Goal: Task Accomplishment & Management: Complete application form

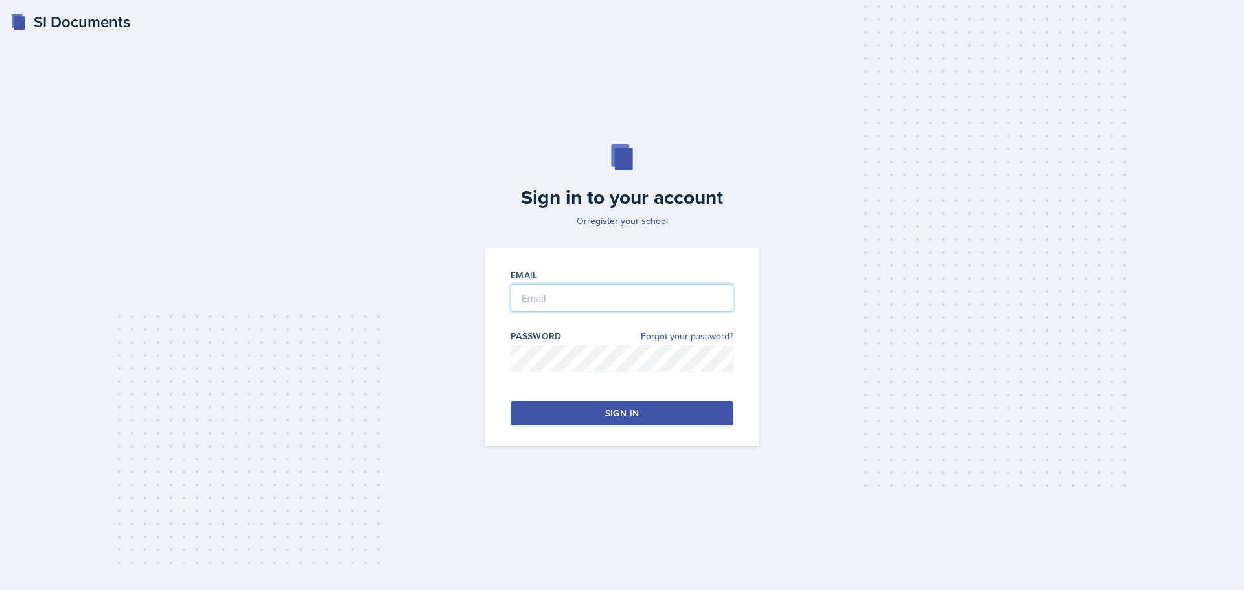
click at [622, 291] on input "email" at bounding box center [622, 297] width 223 height 27
type input "[EMAIL_ADDRESS][DOMAIN_NAME]"
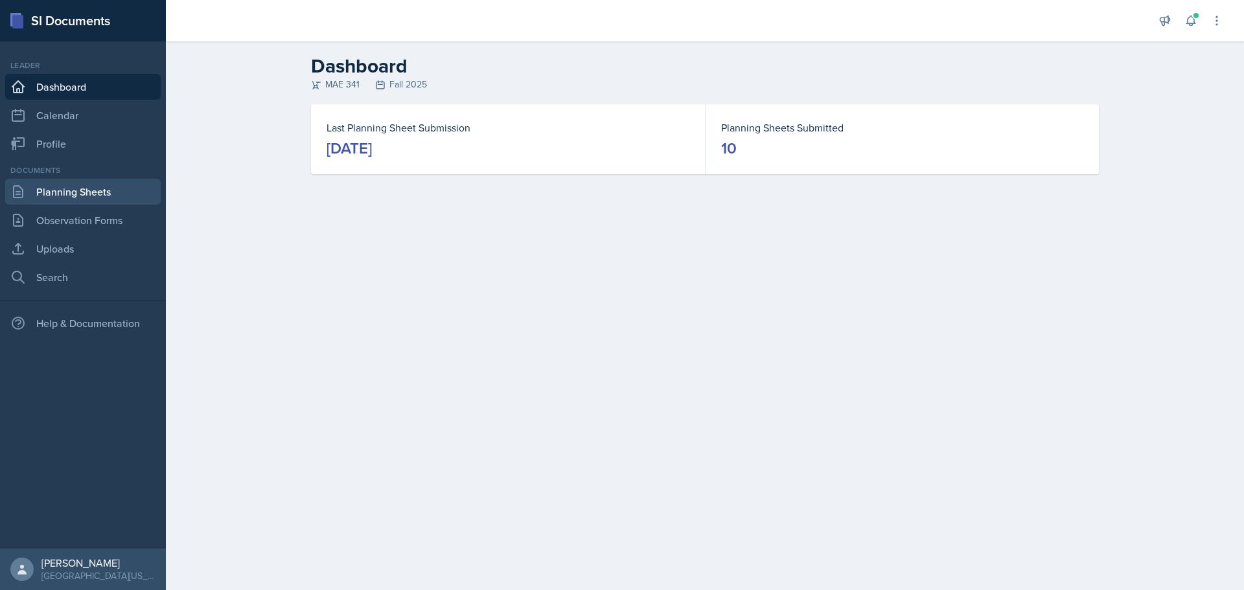
click at [84, 190] on link "Planning Sheets" at bounding box center [83, 192] width 156 height 26
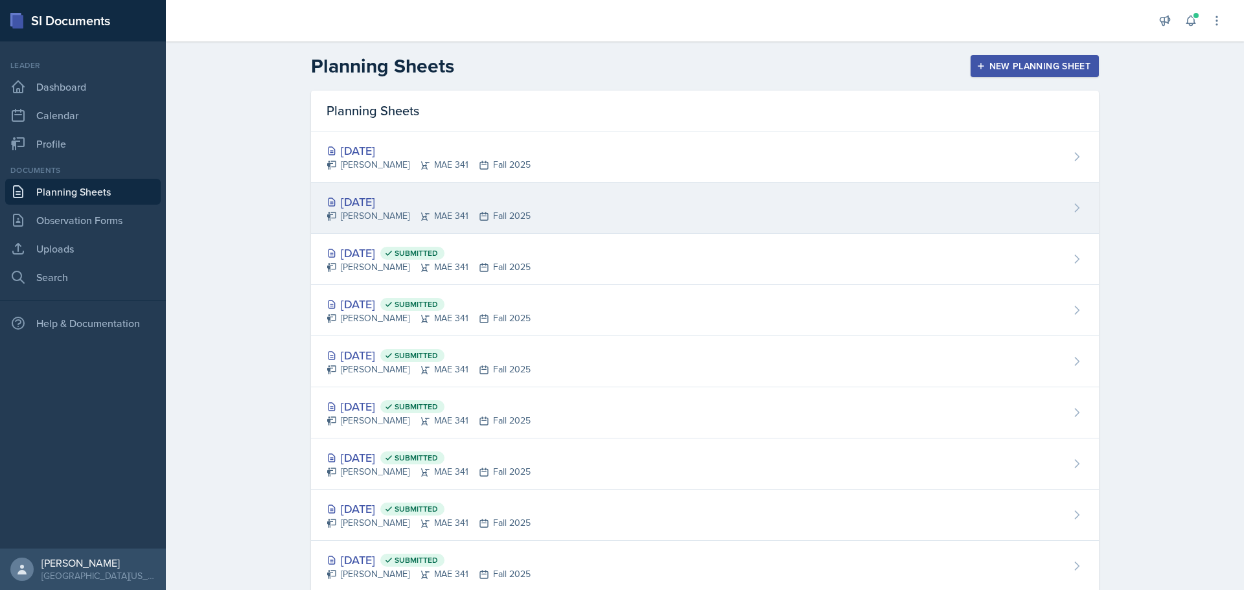
click at [371, 202] on div "[DATE]" at bounding box center [429, 201] width 204 height 17
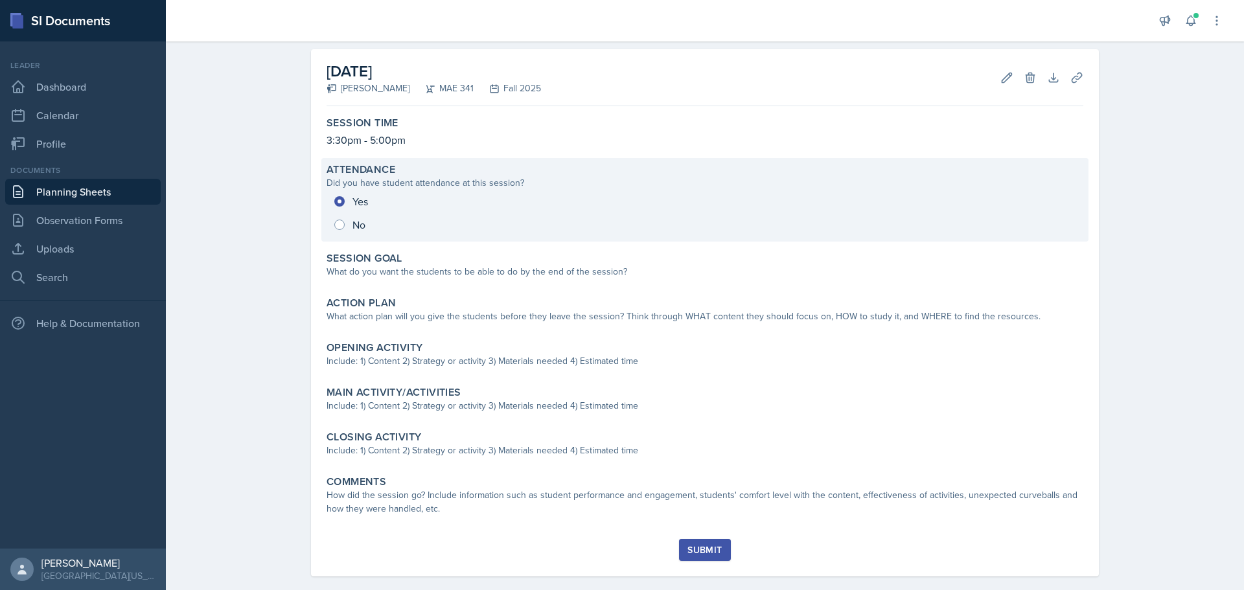
scroll to position [70, 0]
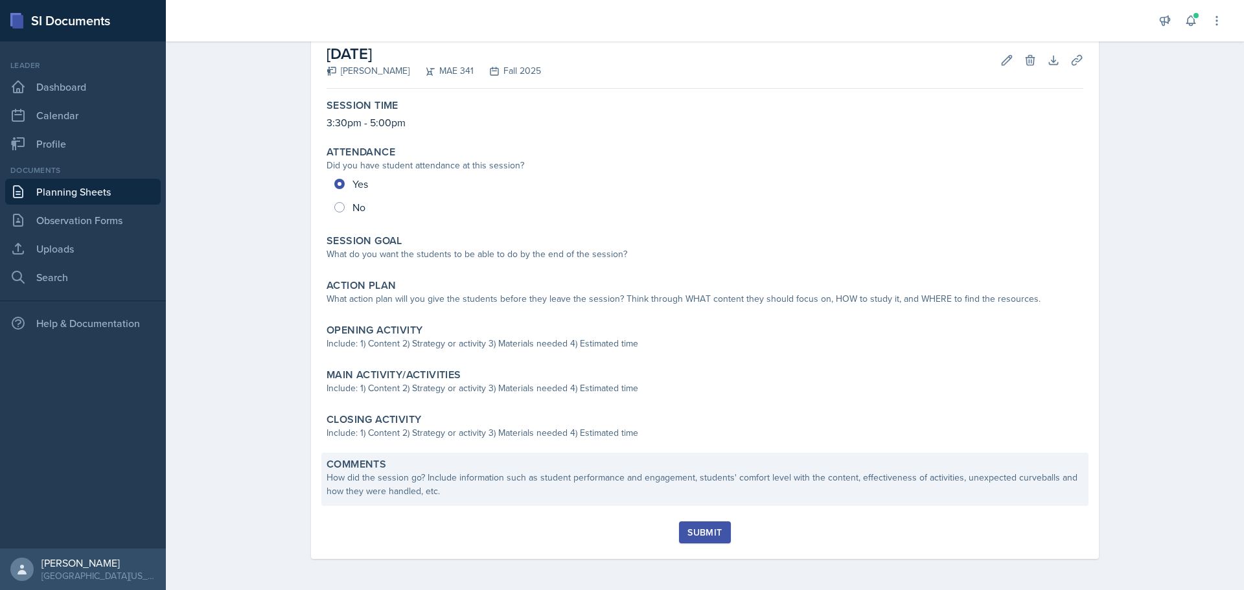
click at [495, 479] on div "How did the session go? Include information such as student performance and eng…" at bounding box center [705, 484] width 757 height 27
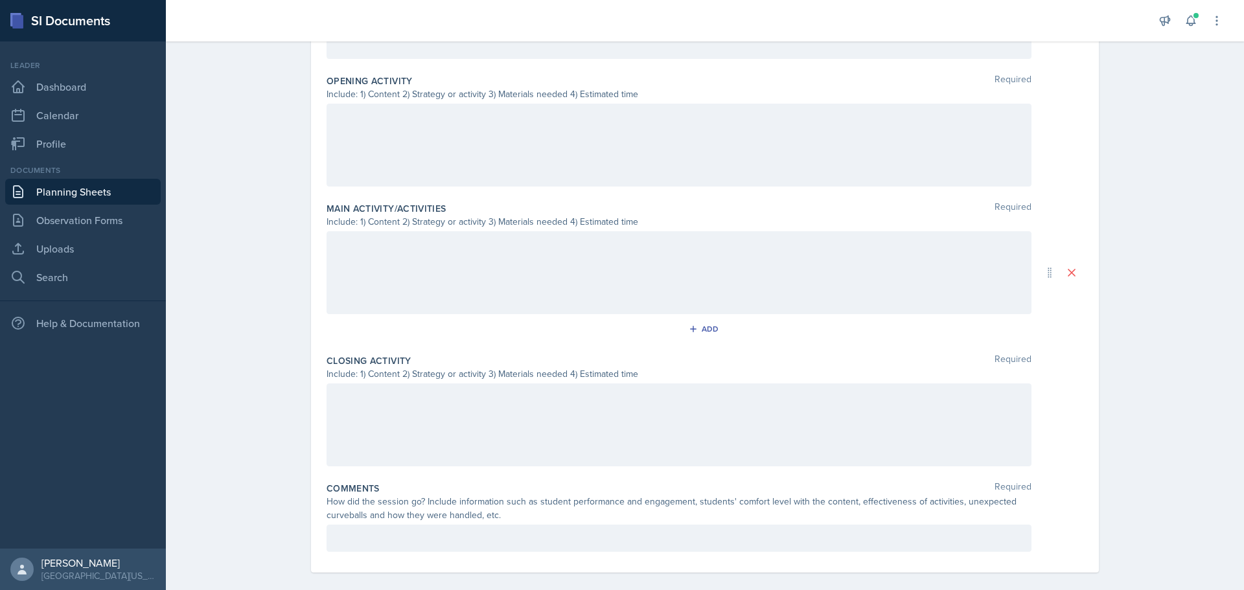
click at [590, 525] on div at bounding box center [679, 538] width 705 height 27
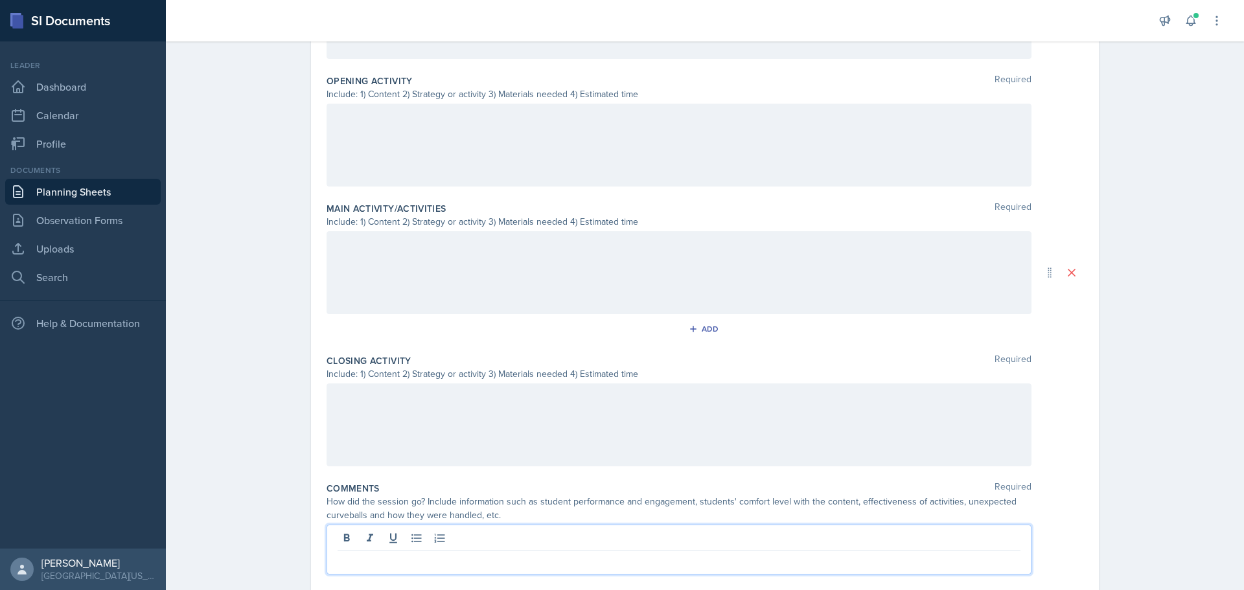
scroll to position [419, 0]
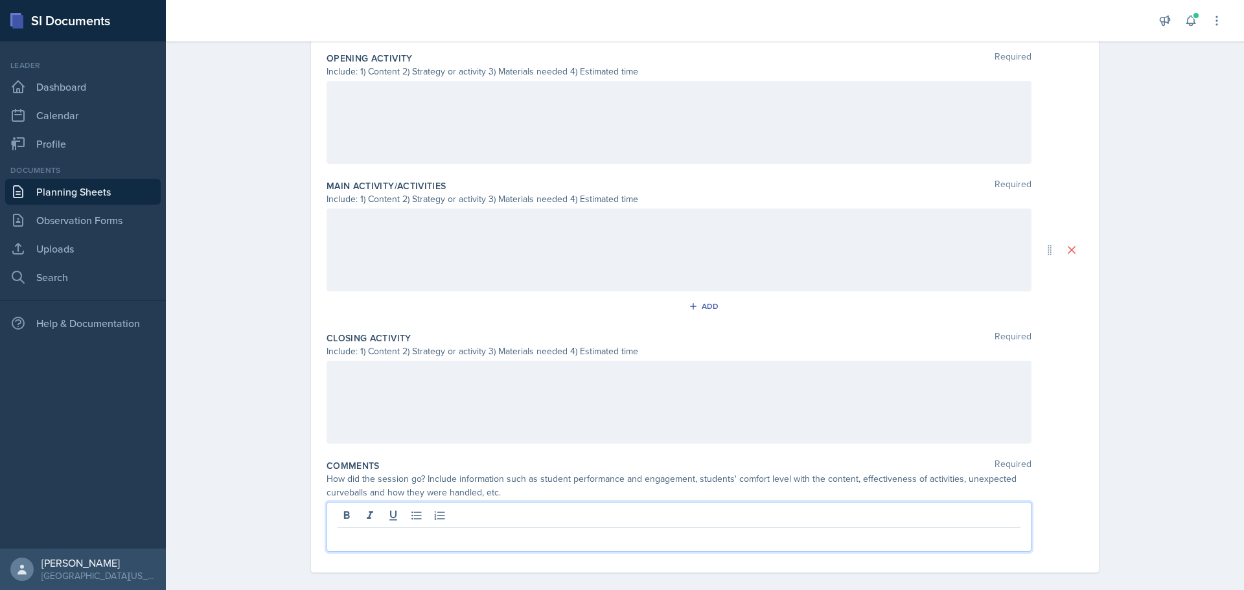
click at [498, 531] on p at bounding box center [679, 539] width 683 height 16
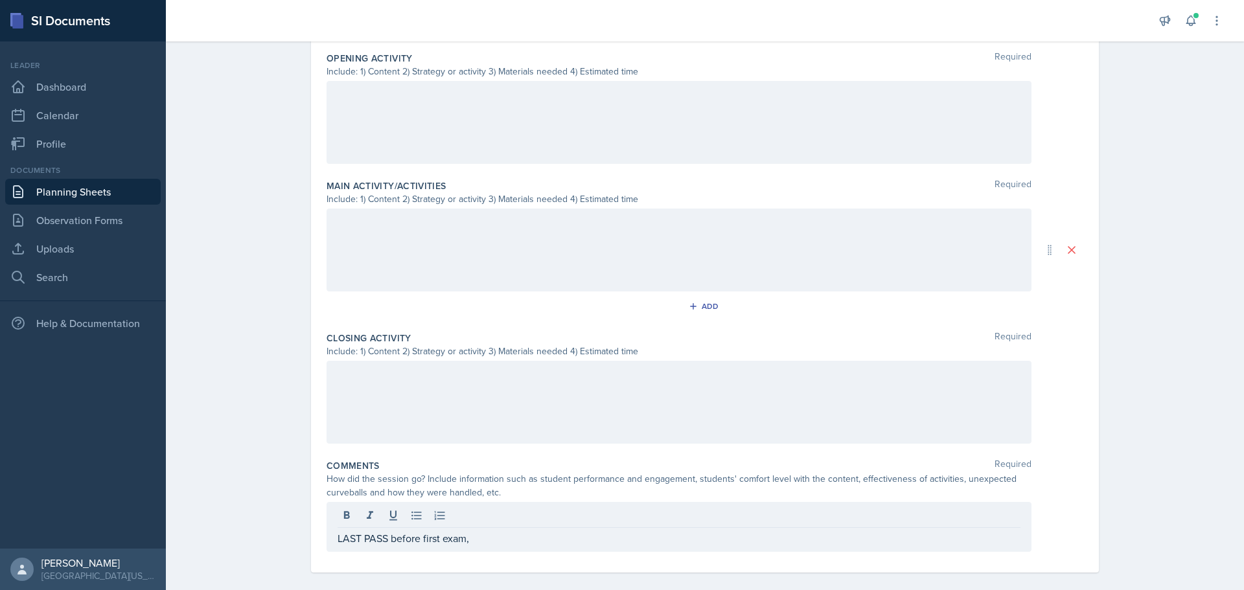
click at [474, 531] on p "LAST PASS before first exam," at bounding box center [679, 539] width 683 height 16
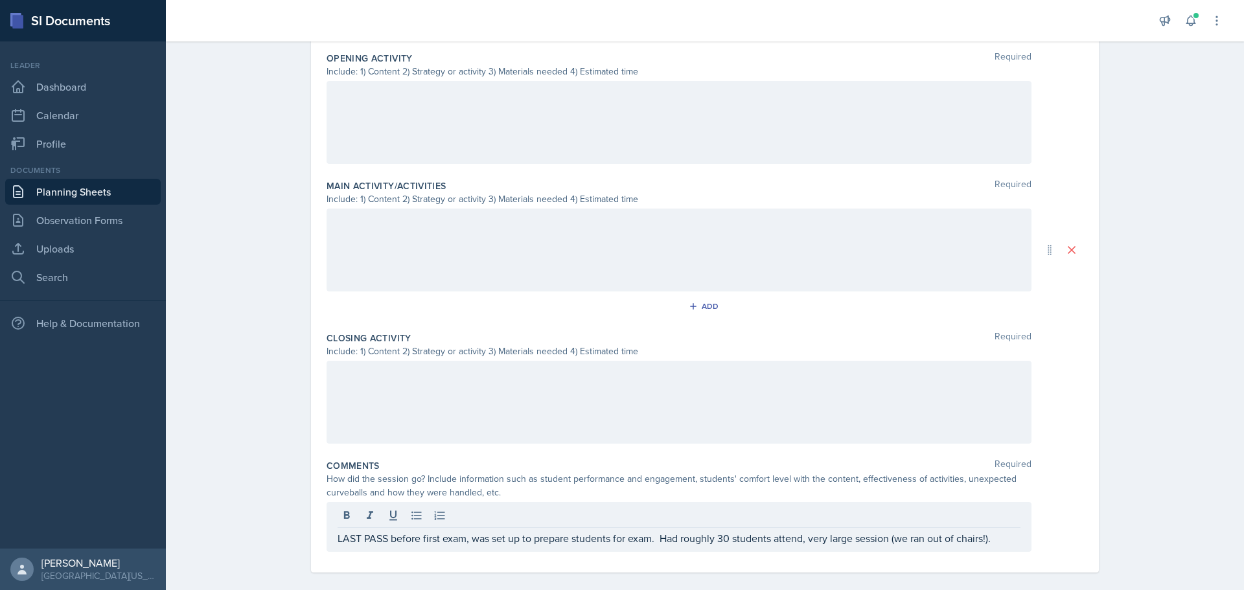
click at [1001, 531] on p "LAST PASS before first exam, was set up to prepare students for exam. Had rough…" at bounding box center [679, 539] width 683 height 16
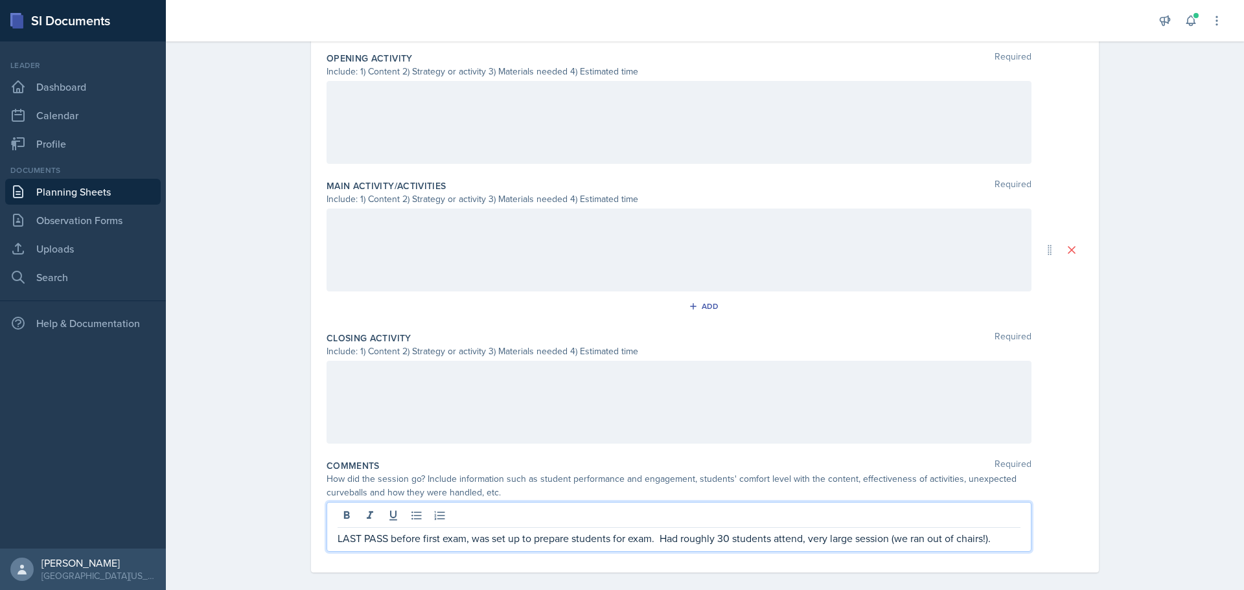
click at [998, 533] on div "LAST PASS before first exam, was set up to prepare students for exam. Had rough…" at bounding box center [679, 527] width 705 height 50
click at [1005, 531] on p "LAST PASS before first exam, was set up to prepare students for exam. Had rough…" at bounding box center [679, 539] width 683 height 16
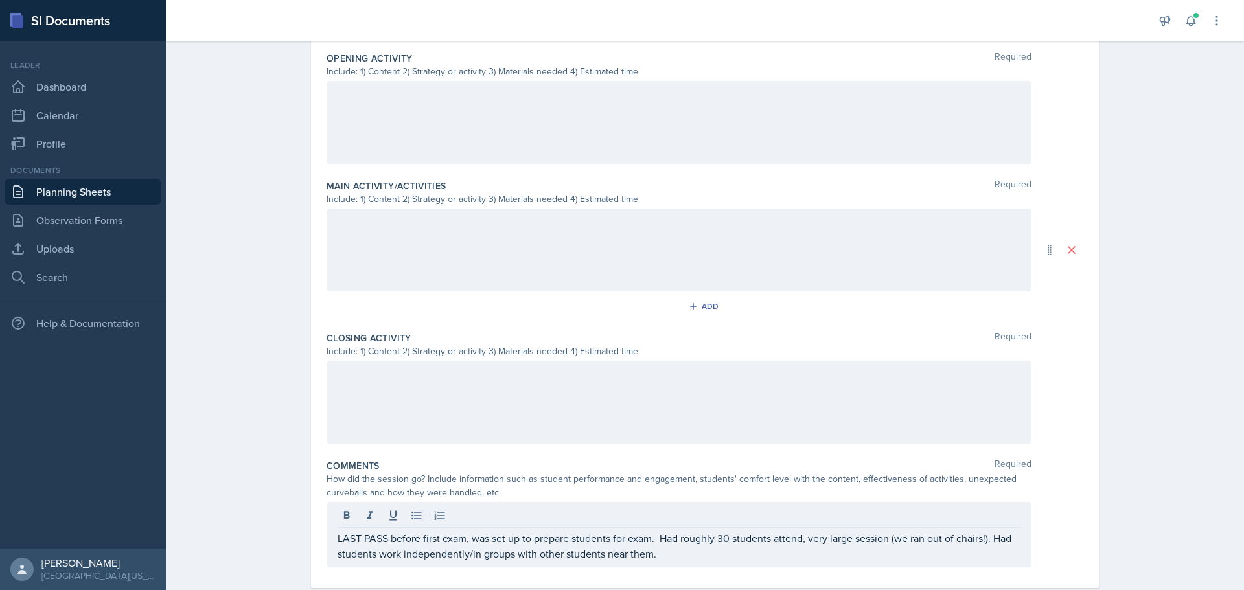
click at [721, 549] on div "LAST PASS before first exam, was set up to prepare students for exam. Had rough…" at bounding box center [679, 534] width 705 height 65
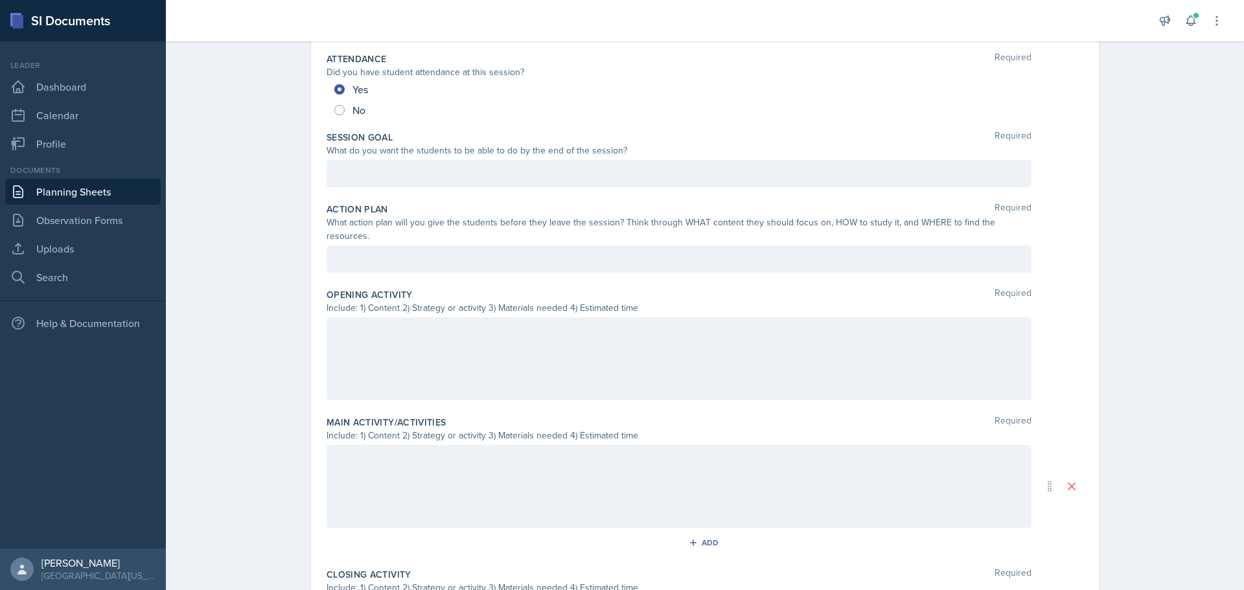
scroll to position [159, 0]
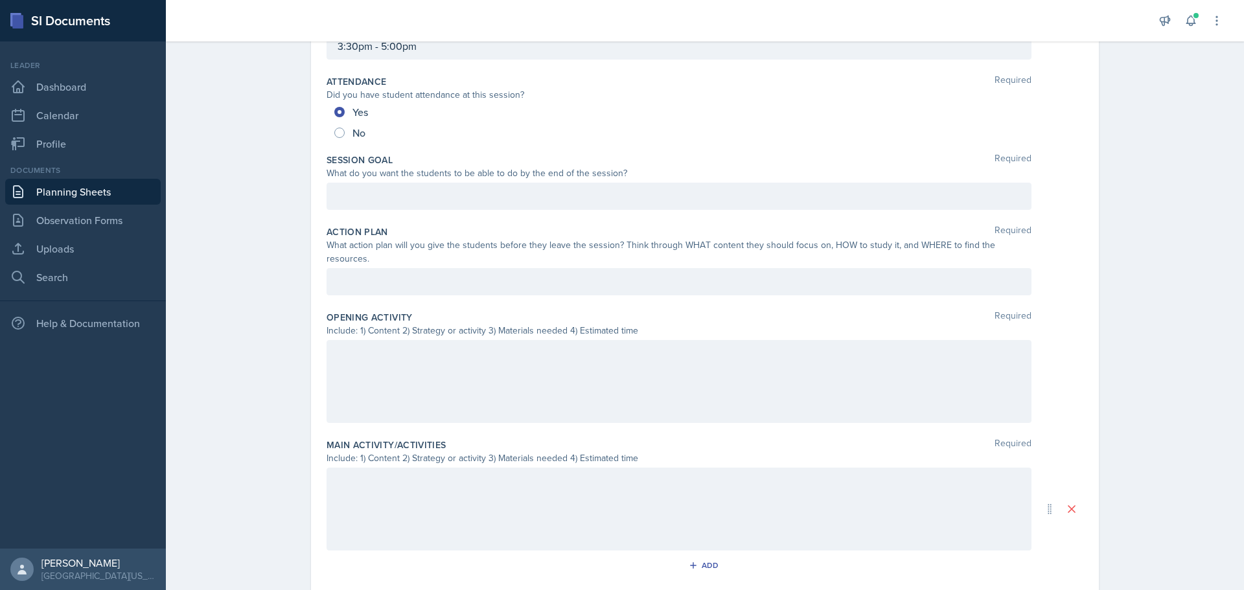
click at [436, 352] on div at bounding box center [679, 381] width 705 height 83
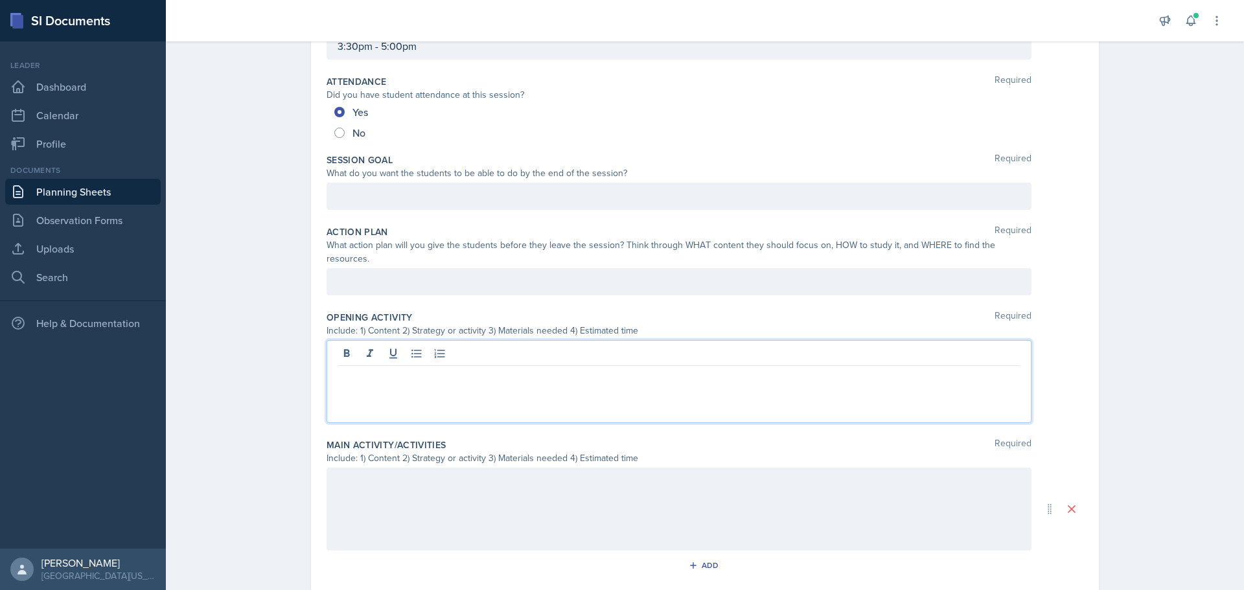
scroll to position [182, 0]
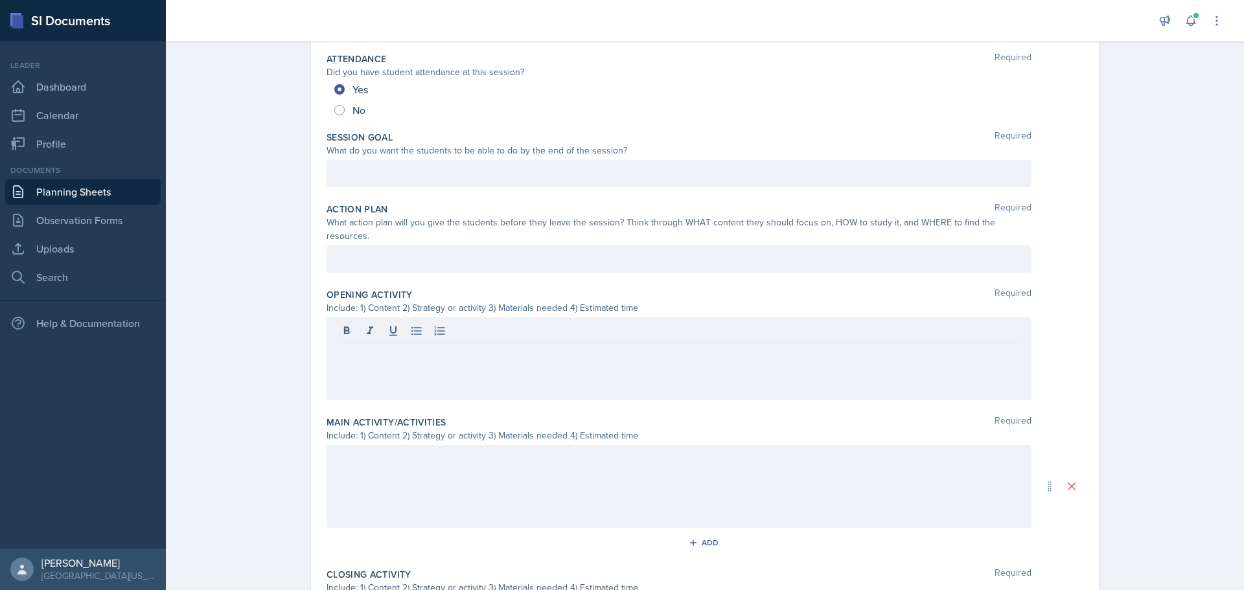
drag, startPoint x: 436, startPoint y: 352, endPoint x: 384, endPoint y: 328, distance: 57.1
click at [385, 327] on div at bounding box center [679, 332] width 683 height 21
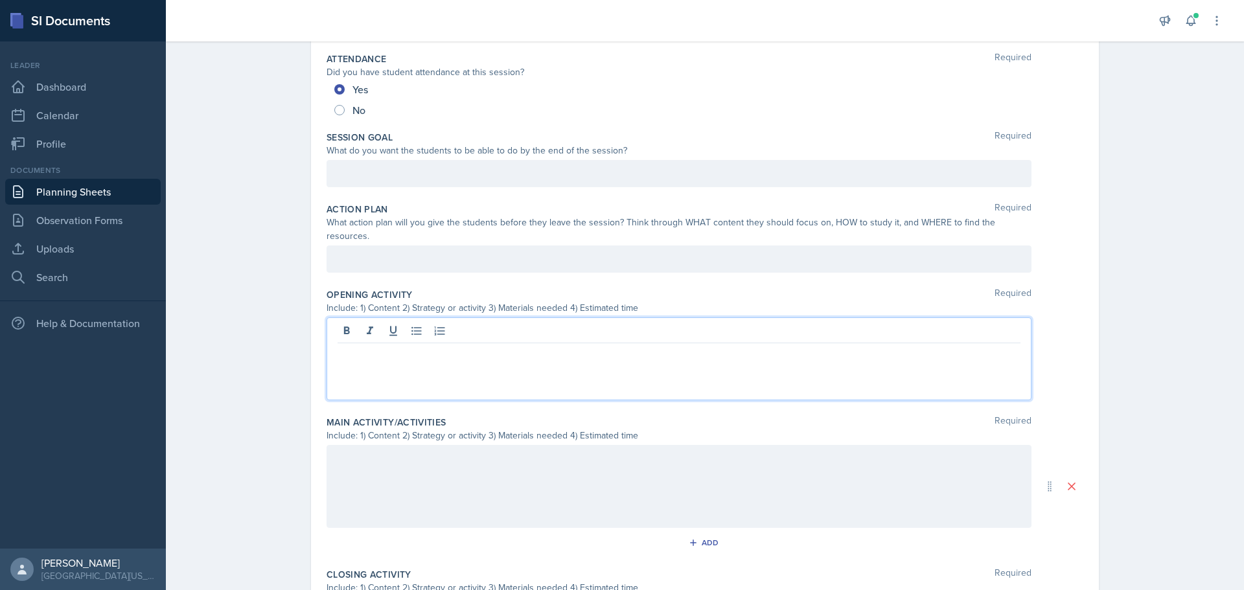
click at [371, 346] on p at bounding box center [679, 354] width 683 height 16
click at [338, 362] on p "T-v (Temperature-specific volume) graph" at bounding box center [679, 370] width 683 height 16
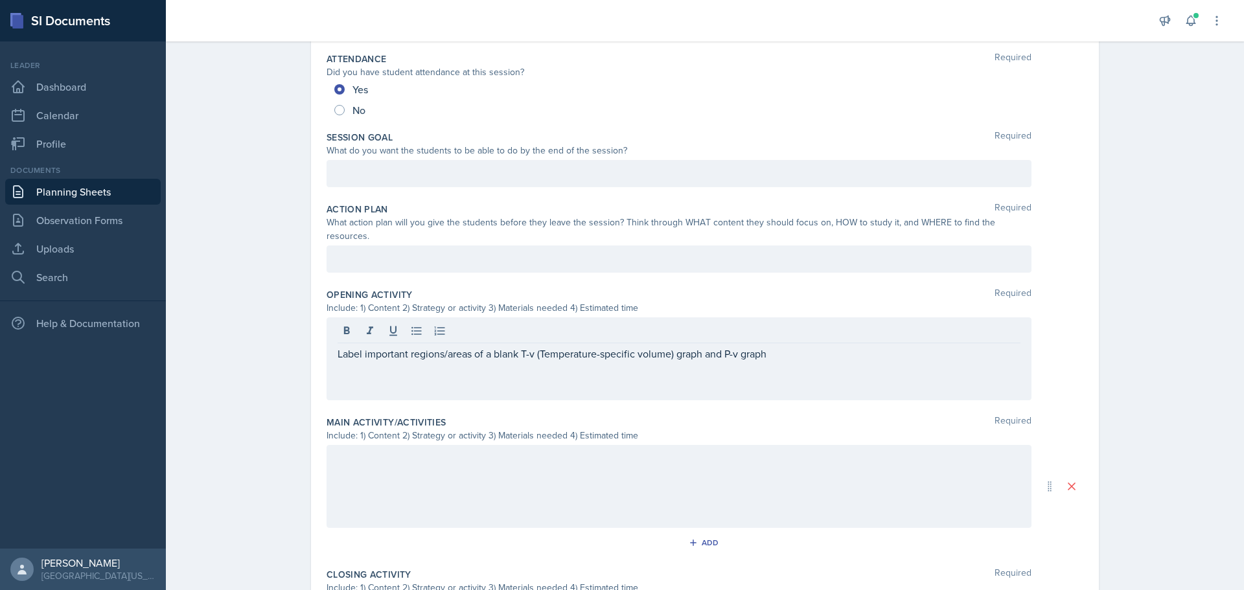
click at [455, 472] on div at bounding box center [679, 486] width 705 height 83
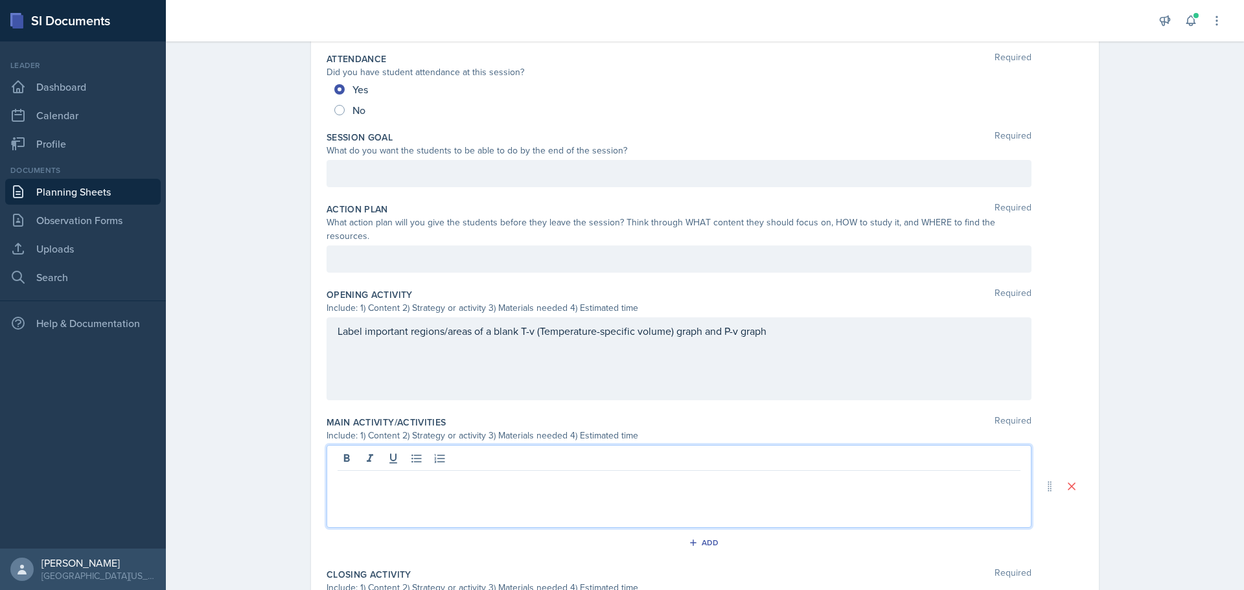
scroll to position [205, 0]
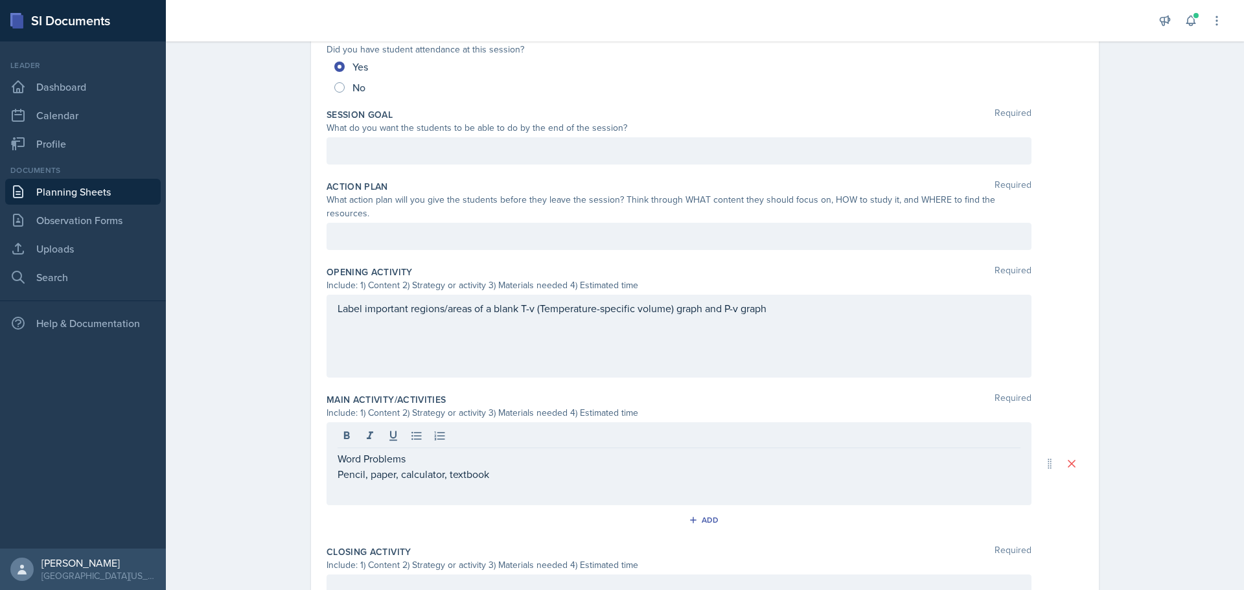
click at [435, 451] on p "Word Problems" at bounding box center [679, 459] width 683 height 16
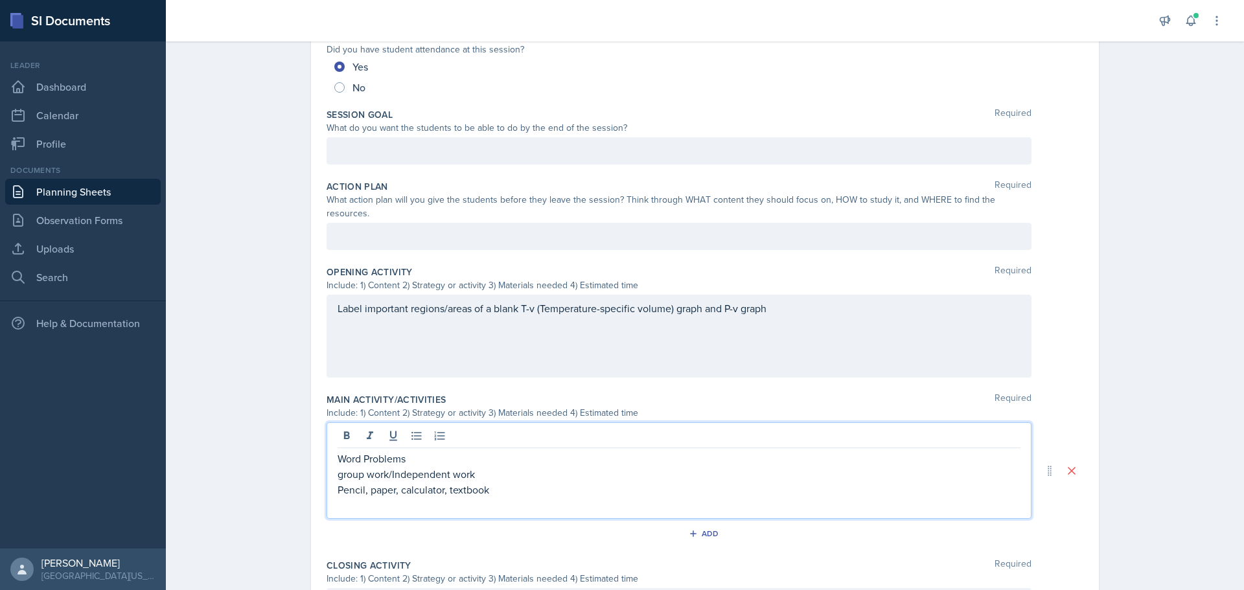
click at [436, 503] on div "Word Problems group work/Independent work Pencil, paper, calculator, textbook" at bounding box center [679, 470] width 705 height 97
click at [460, 498] on p at bounding box center [679, 506] width 683 height 16
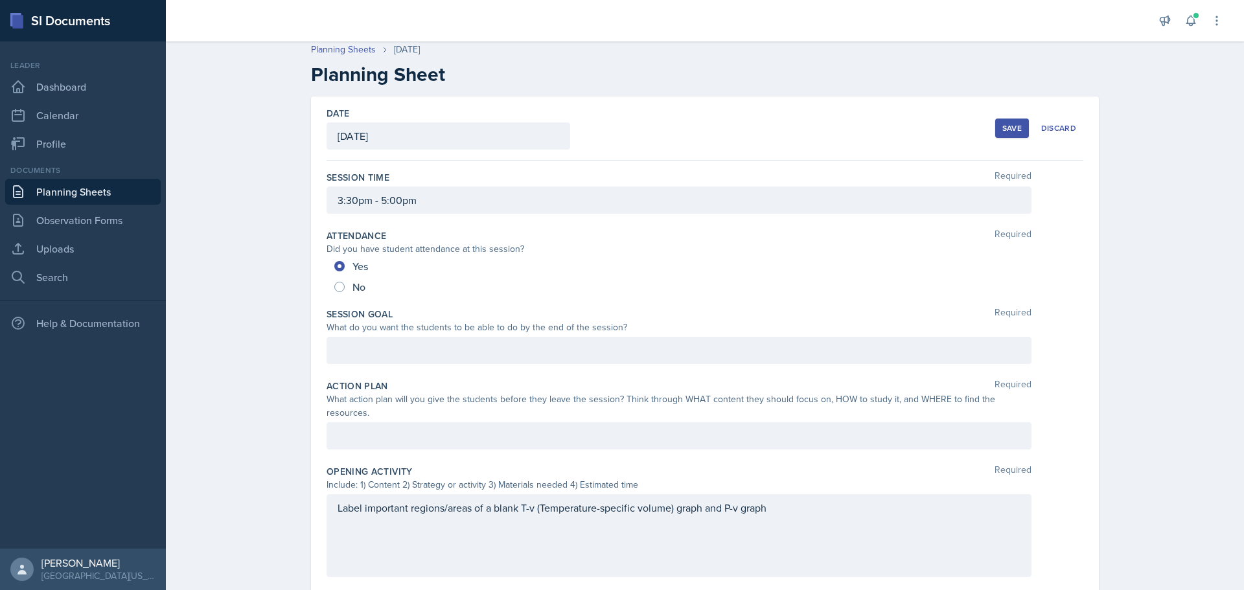
scroll to position [0, 0]
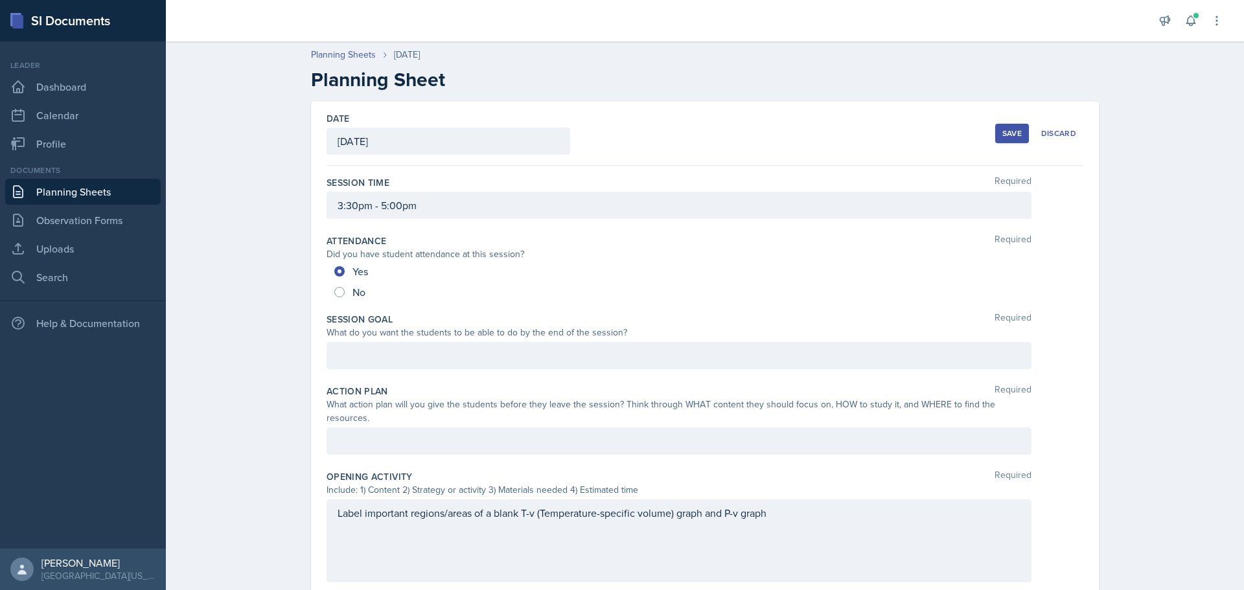
click at [376, 352] on div at bounding box center [679, 355] width 705 height 27
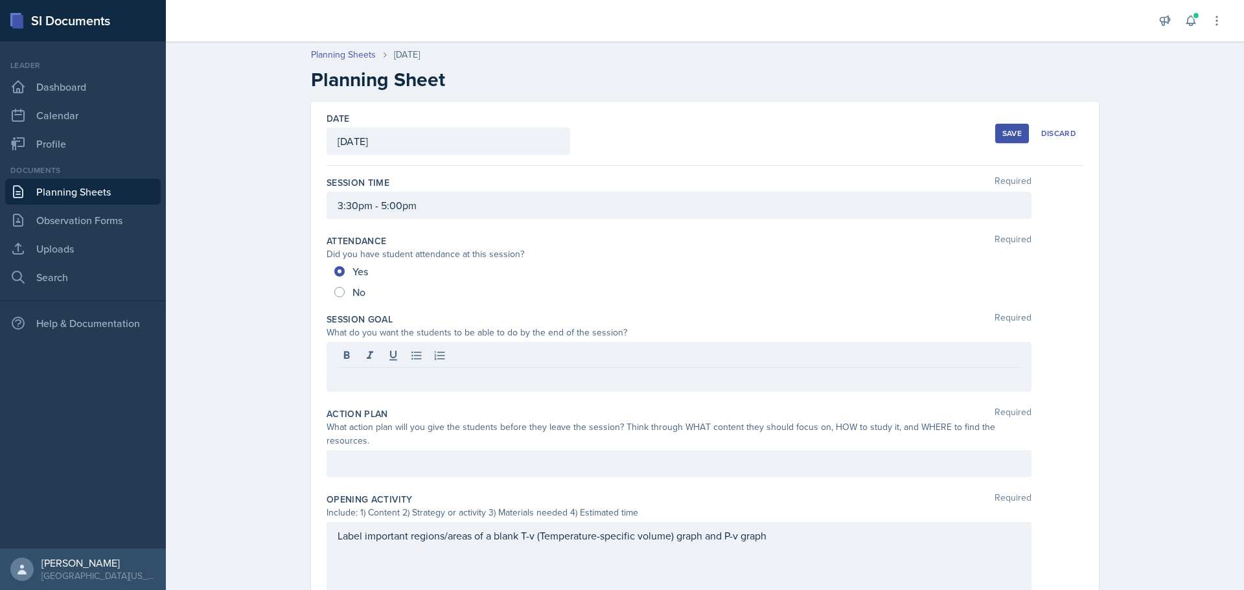
drag, startPoint x: 376, startPoint y: 352, endPoint x: 362, endPoint y: 376, distance: 27.9
click at [362, 375] on p at bounding box center [679, 379] width 683 height 16
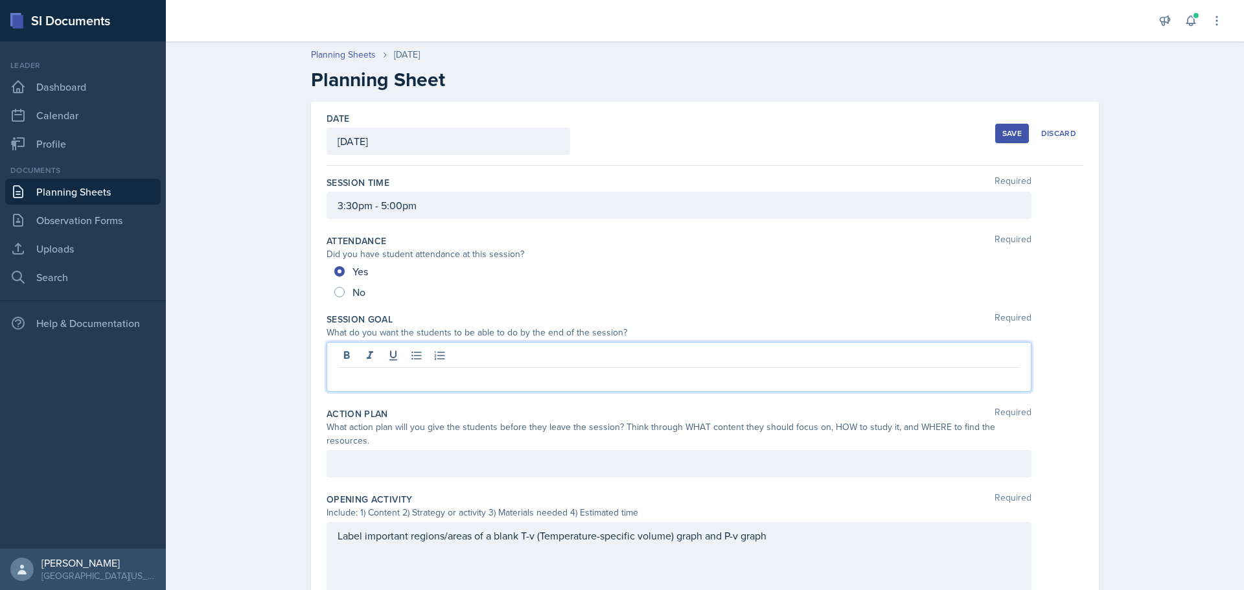
paste div
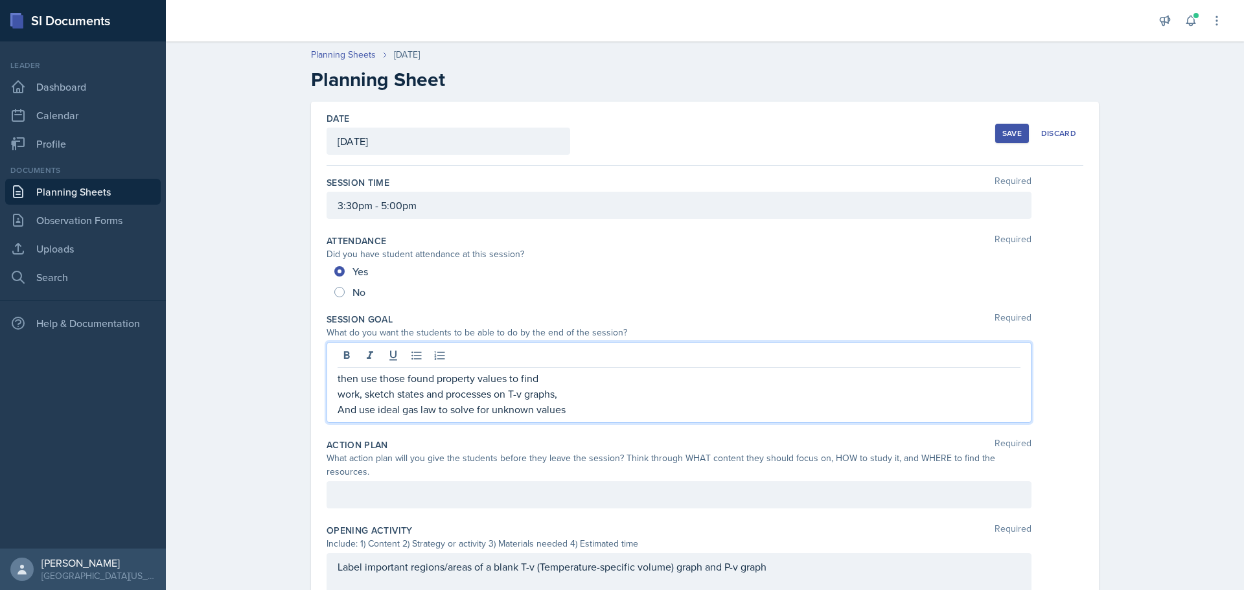
click at [338, 394] on p "work, sketch states and processes on T-v graphs," at bounding box center [679, 394] width 683 height 16
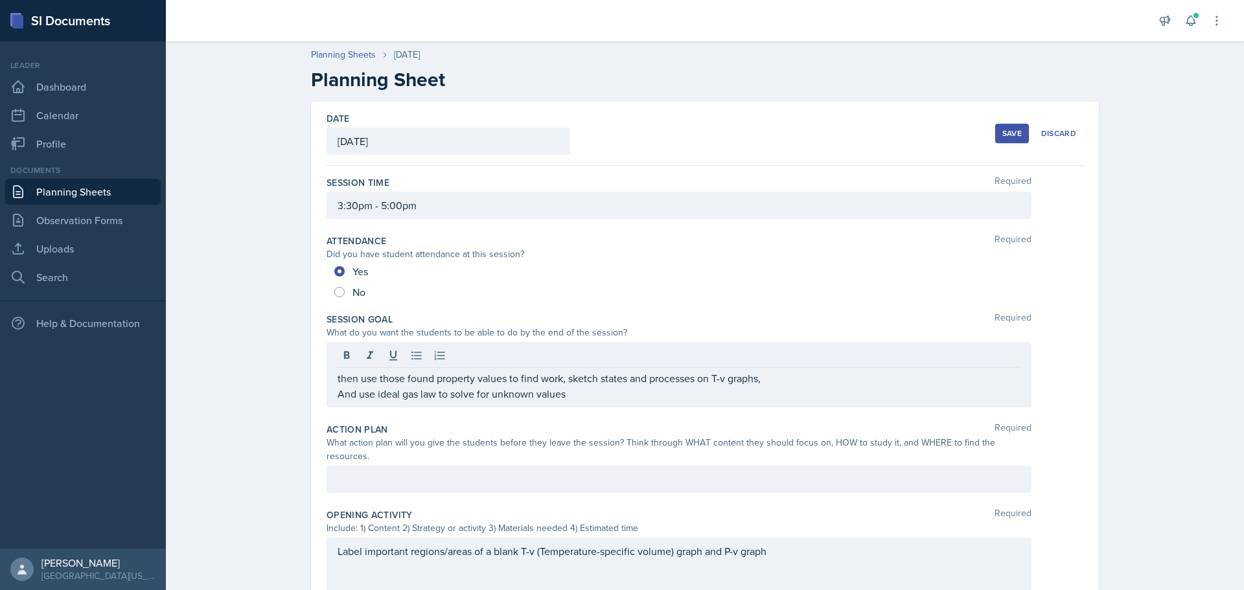
click at [329, 399] on div "then use those found property values to find work, sketch states and processes …" at bounding box center [679, 374] width 705 height 65
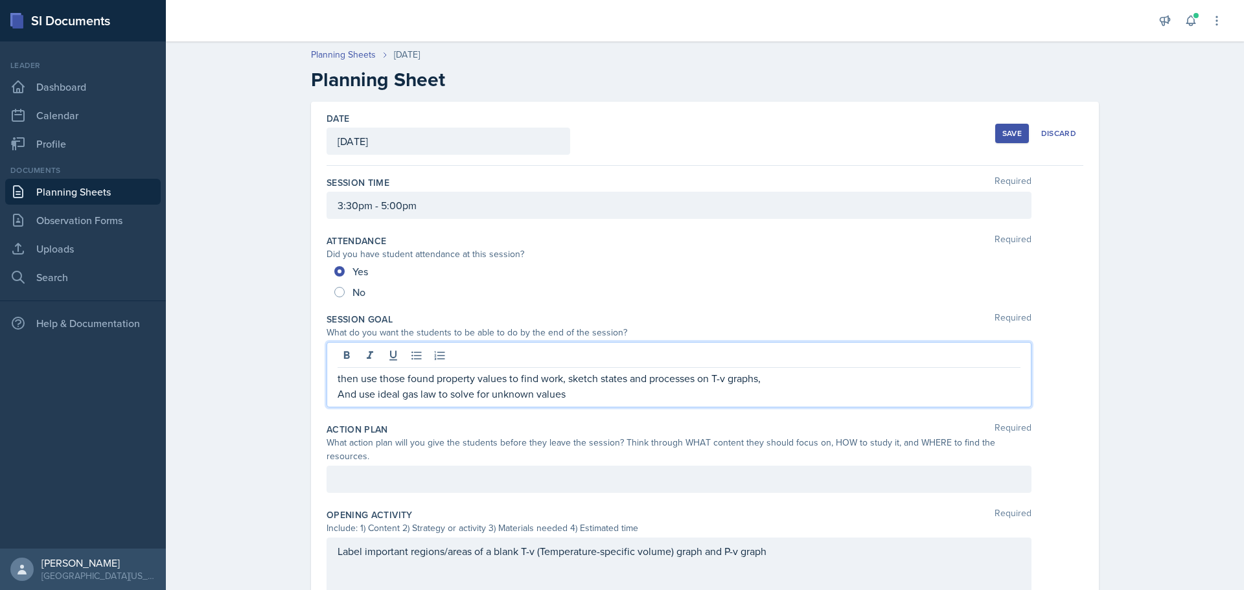
click at [338, 390] on p "And use ideal gas law to solve for unknown values" at bounding box center [679, 394] width 683 height 16
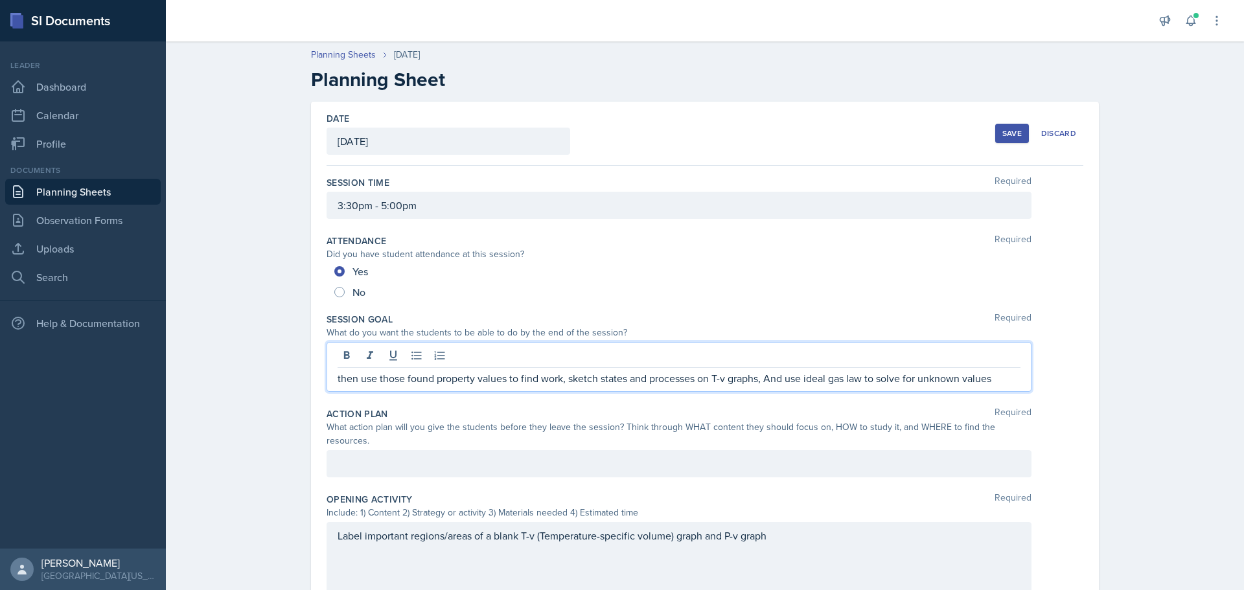
click at [329, 373] on div "then use those found property values to find work, sketch states and processes …" at bounding box center [679, 367] width 705 height 50
click at [338, 380] on p "then use those found property values to find work, sketch states and processes …" at bounding box center [679, 379] width 683 height 16
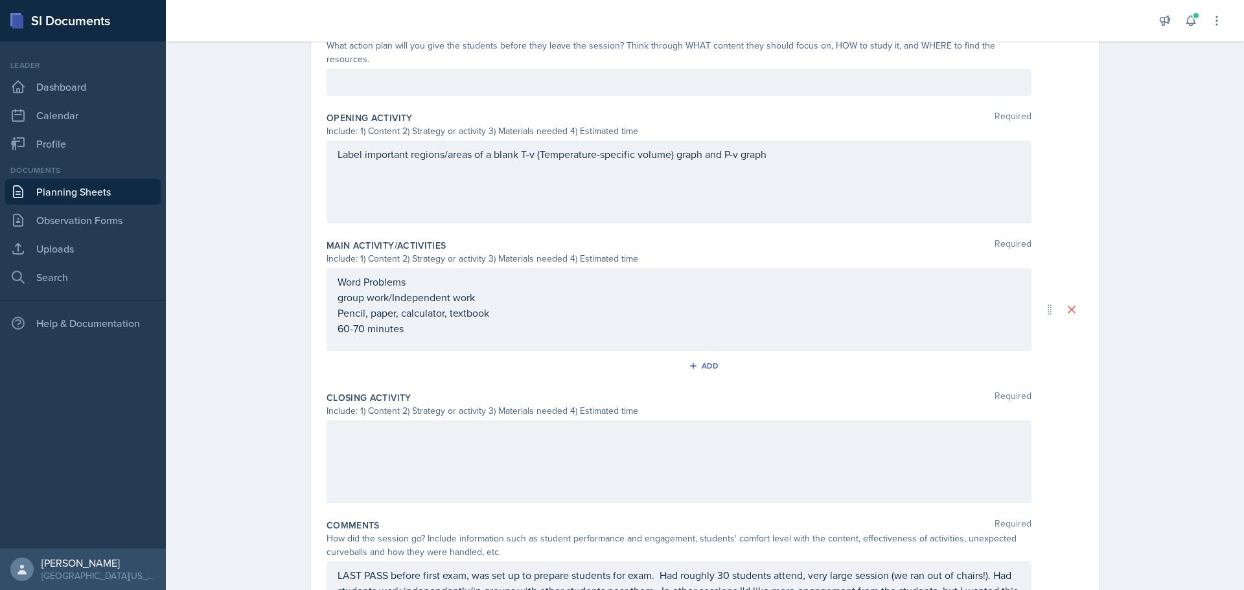
scroll to position [389, 0]
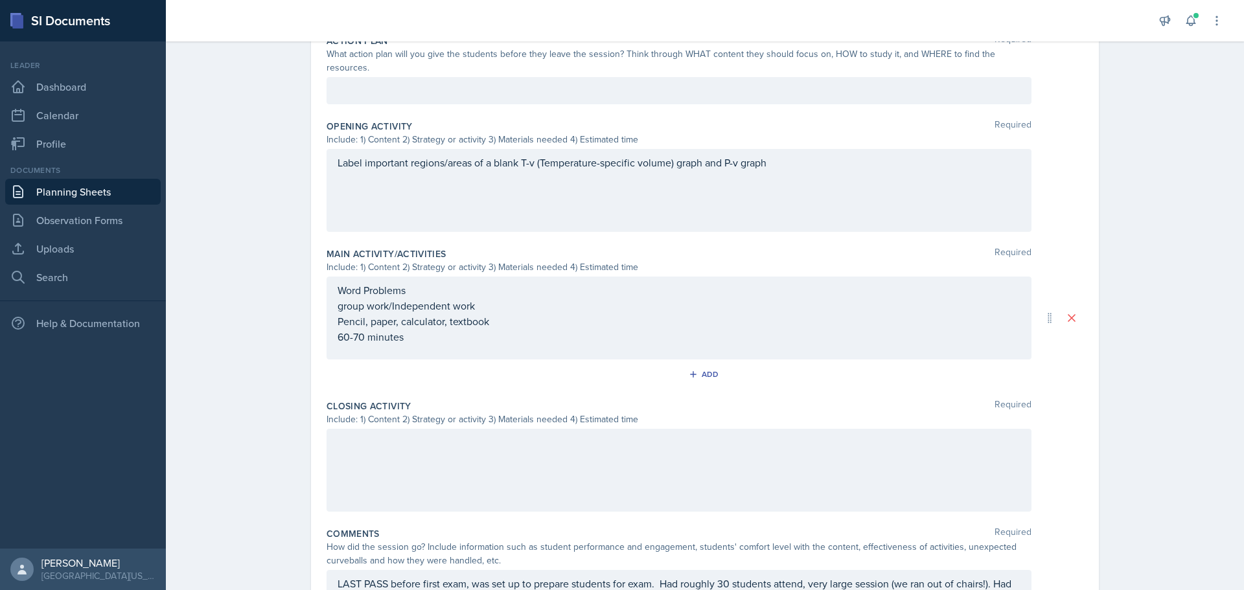
click at [630, 449] on div at bounding box center [679, 470] width 705 height 83
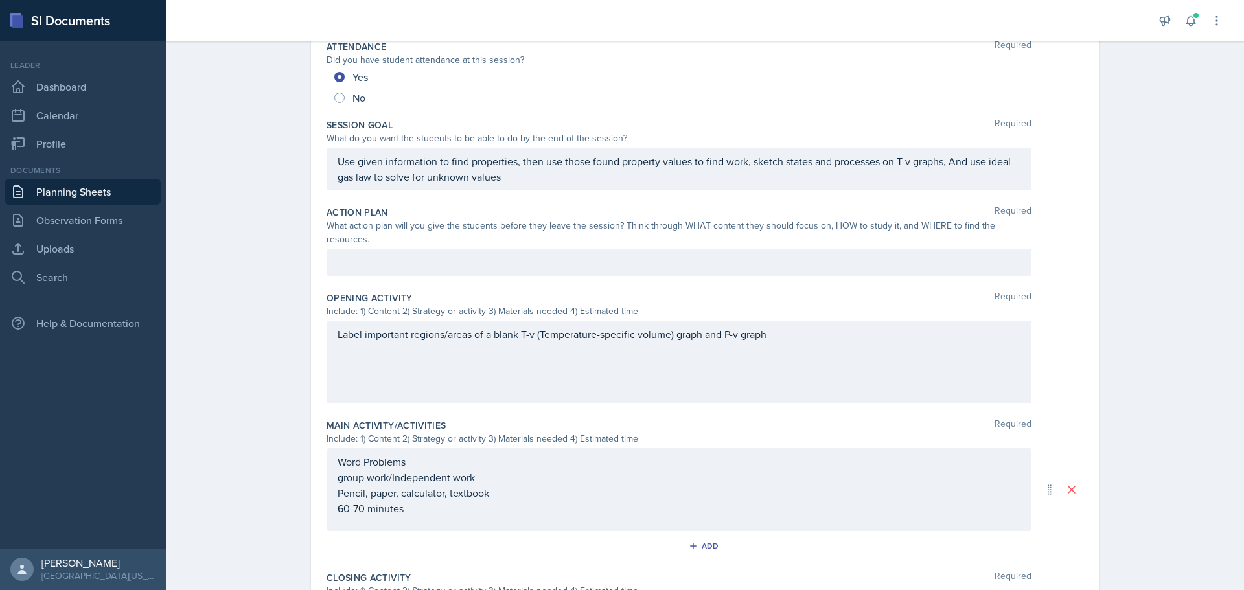
click at [557, 357] on div "Label important regions/areas of a blank T-v (Temperature-specific volume) grap…" at bounding box center [679, 362] width 705 height 83
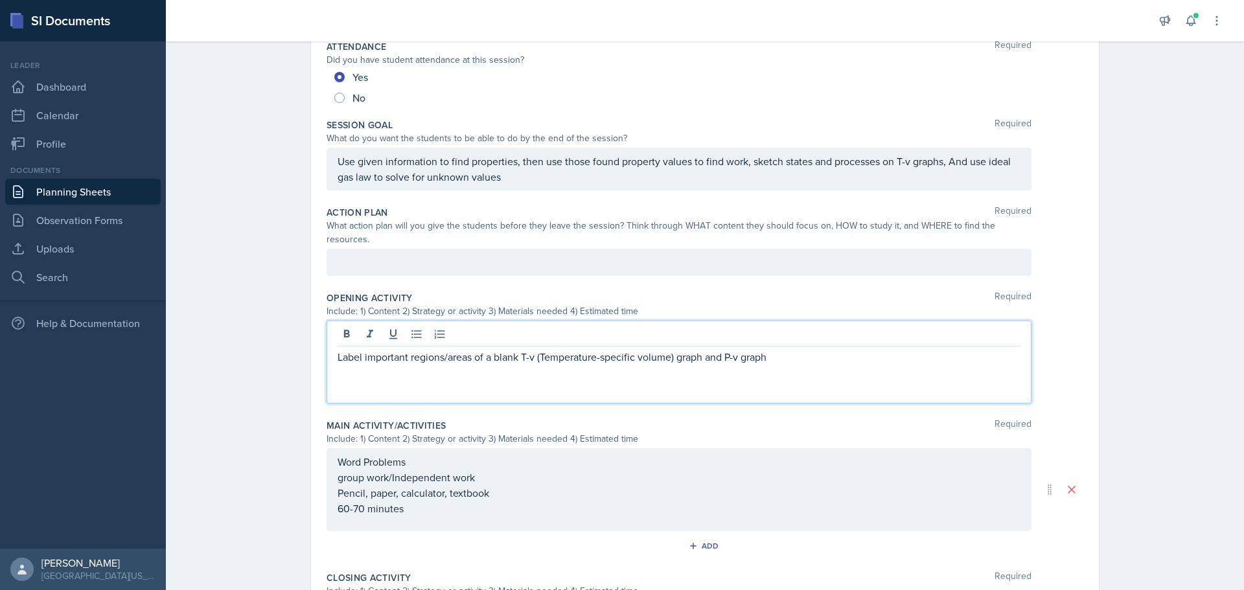
scroll to position [217, 0]
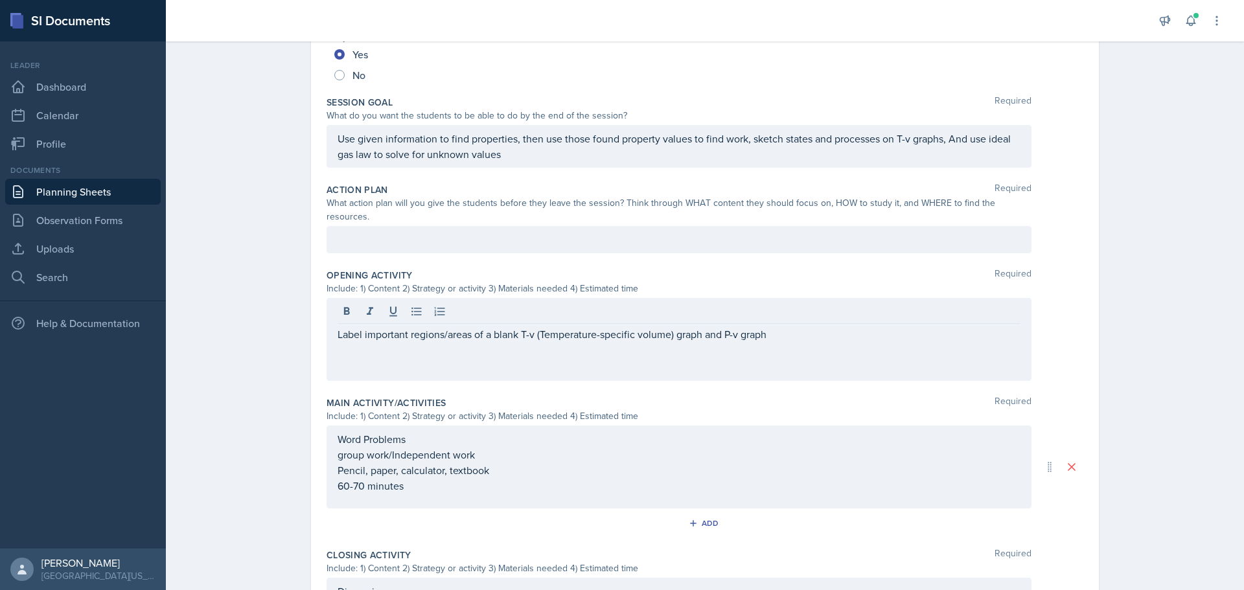
click at [802, 327] on p "Label important regions/areas of a blank T-v (Temperature-specific volume) grap…" at bounding box center [679, 335] width 683 height 16
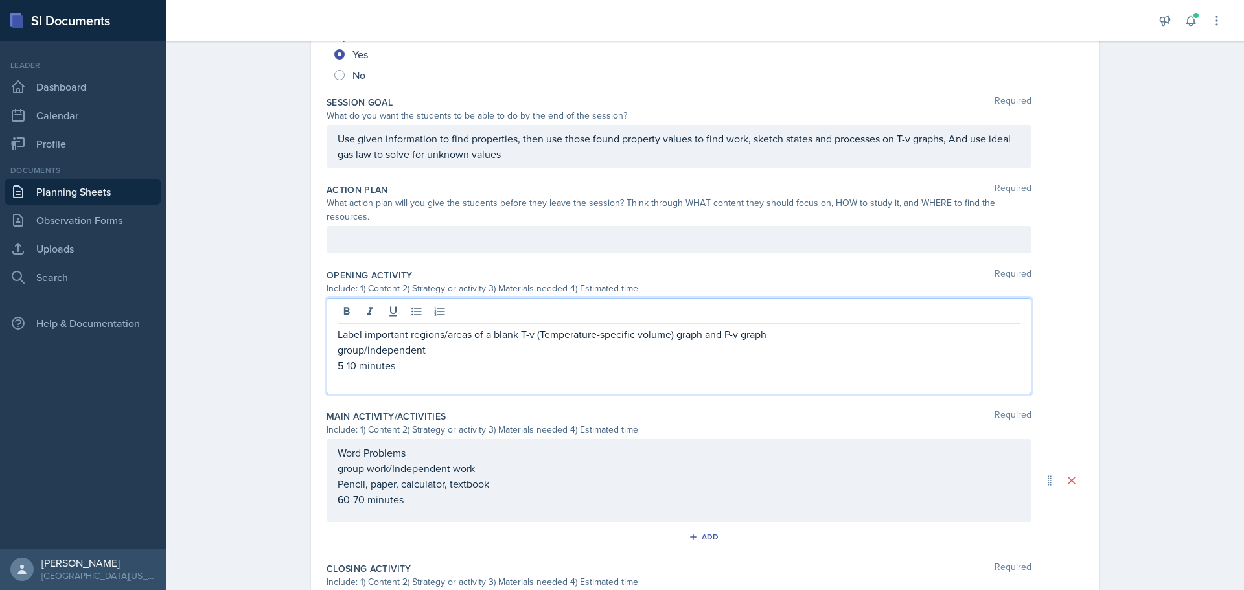
click at [429, 358] on p "5-10 minutes" at bounding box center [679, 366] width 683 height 16
click at [435, 342] on p "group/independent" at bounding box center [679, 350] width 683 height 16
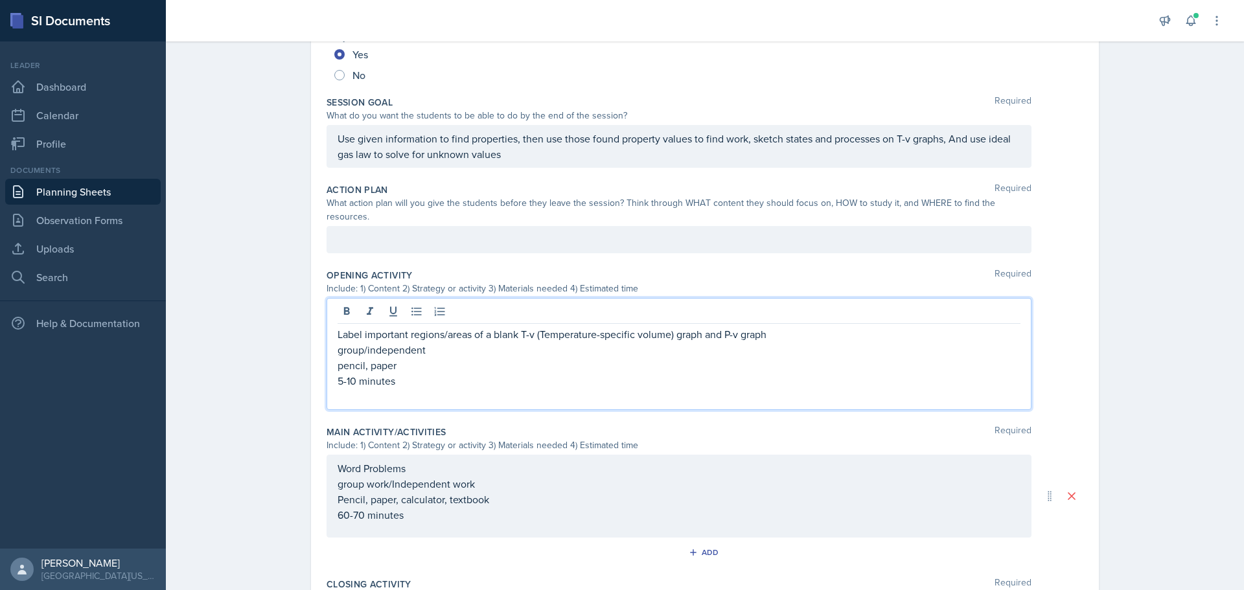
scroll to position [240, 0]
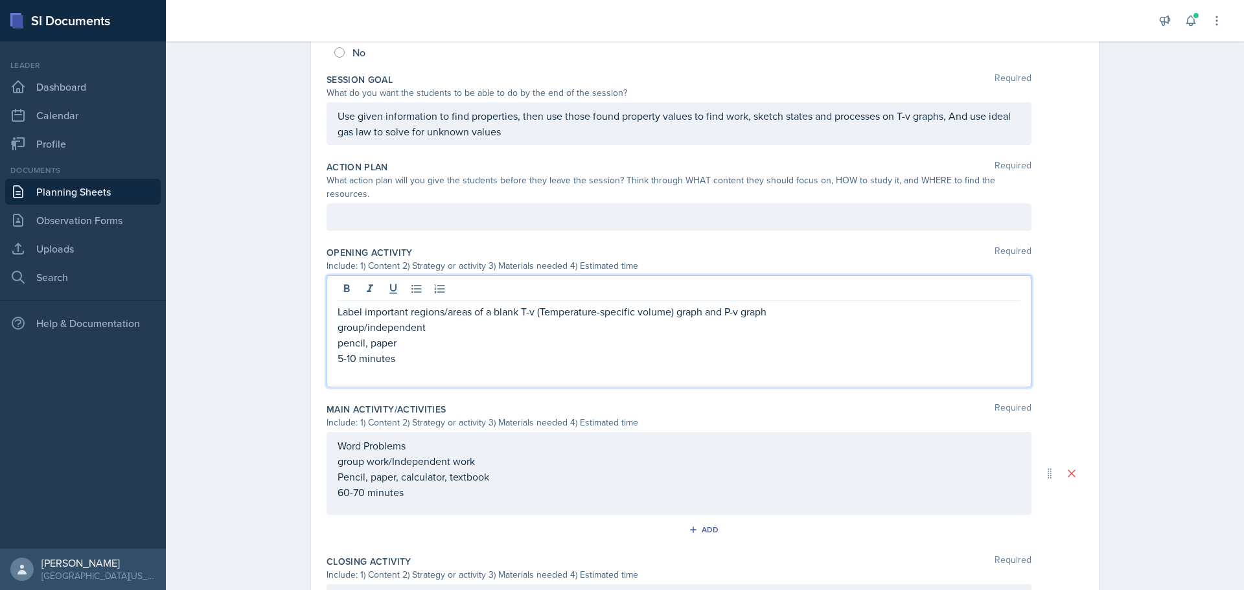
click at [423, 223] on p at bounding box center [679, 217] width 683 height 16
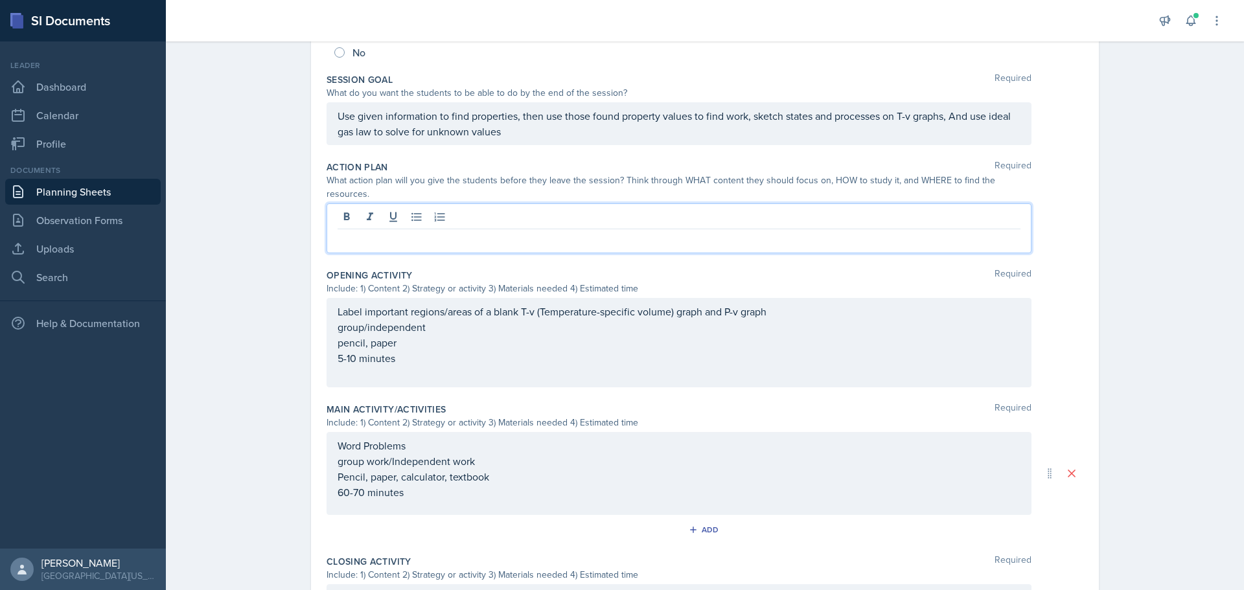
click at [409, 236] on div at bounding box center [679, 228] width 705 height 50
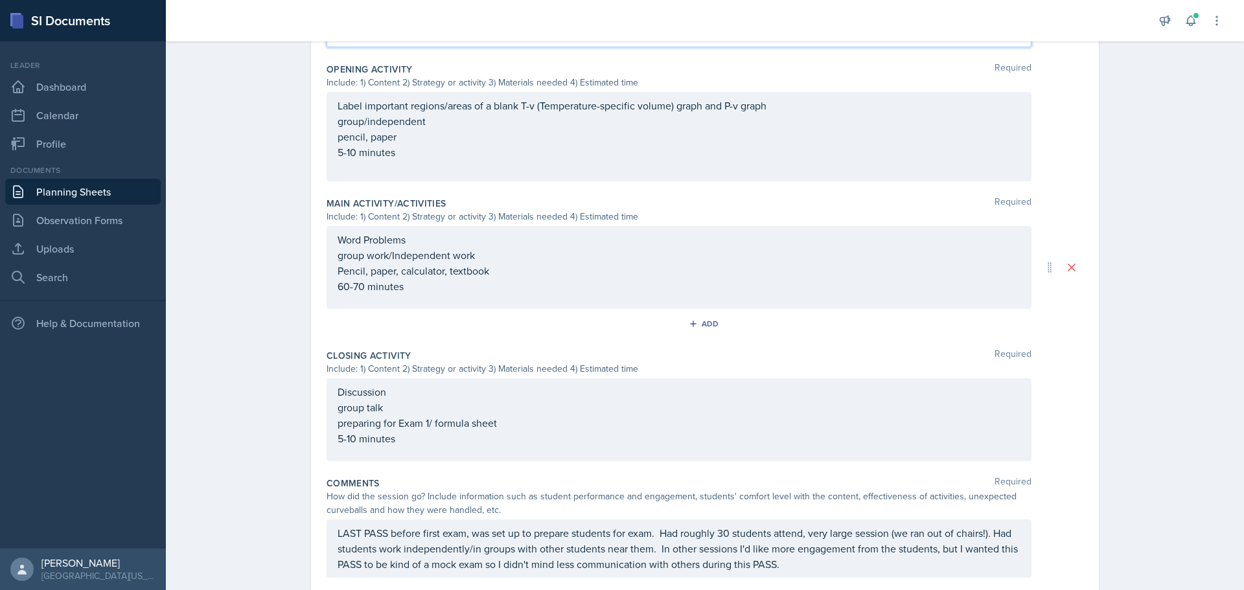
scroll to position [503, 0]
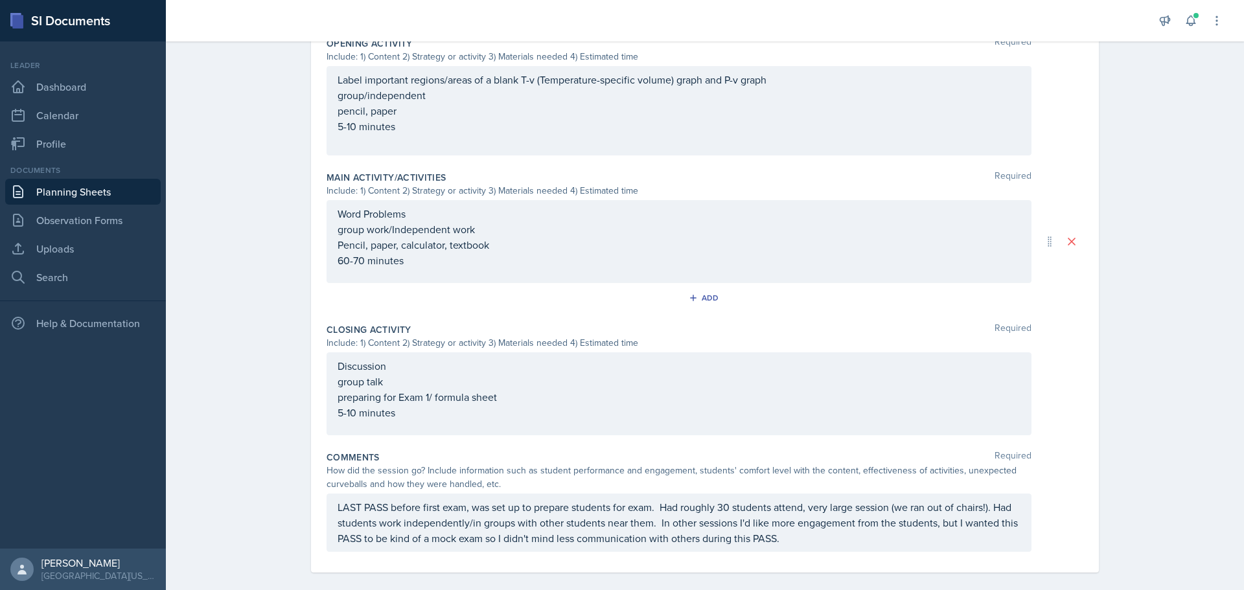
click at [601, 372] on div "Discussion group talk preparing for Exam 1/ formula sheet 5-10 minutes" at bounding box center [679, 389] width 683 height 62
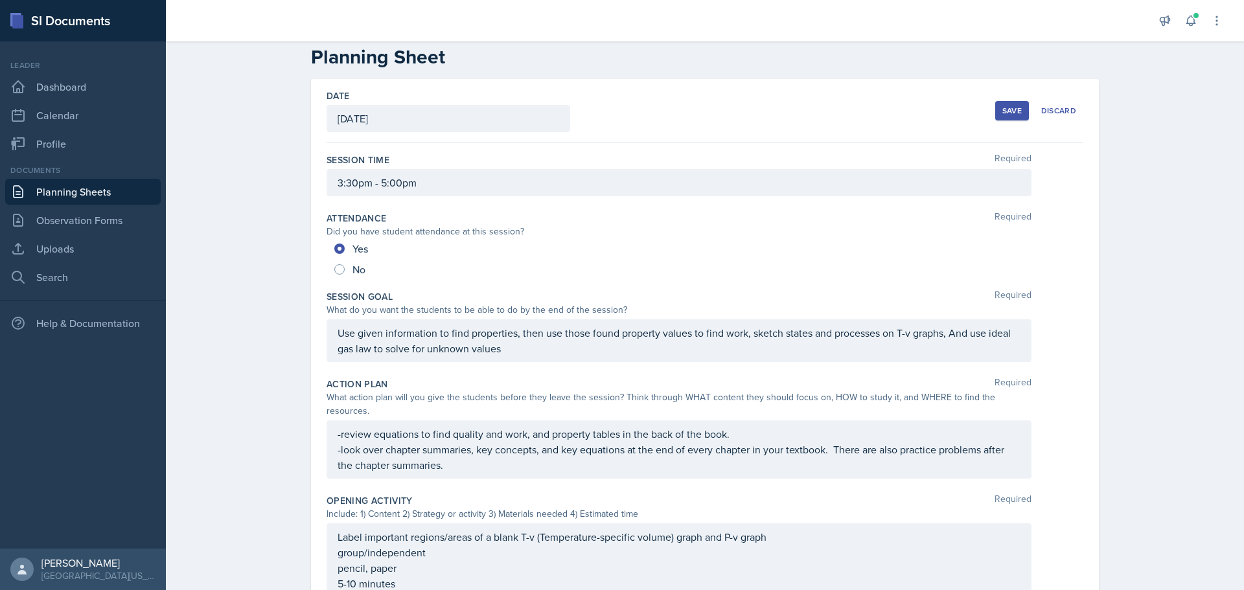
scroll to position [0, 0]
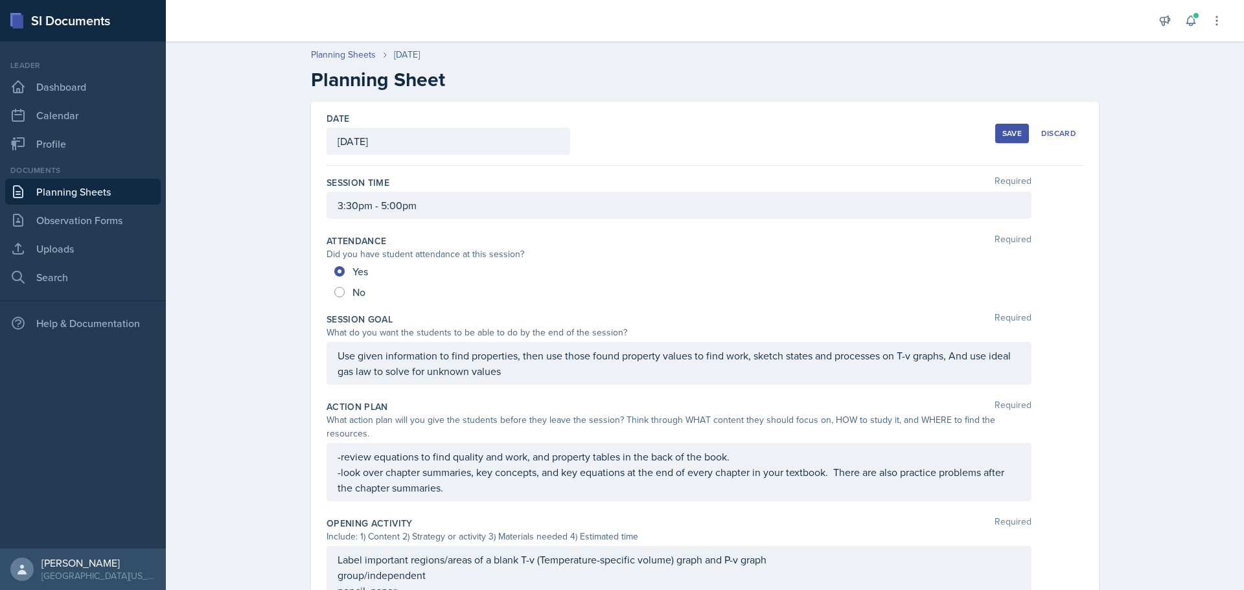
click at [1019, 130] on button "Save" at bounding box center [1012, 133] width 34 height 19
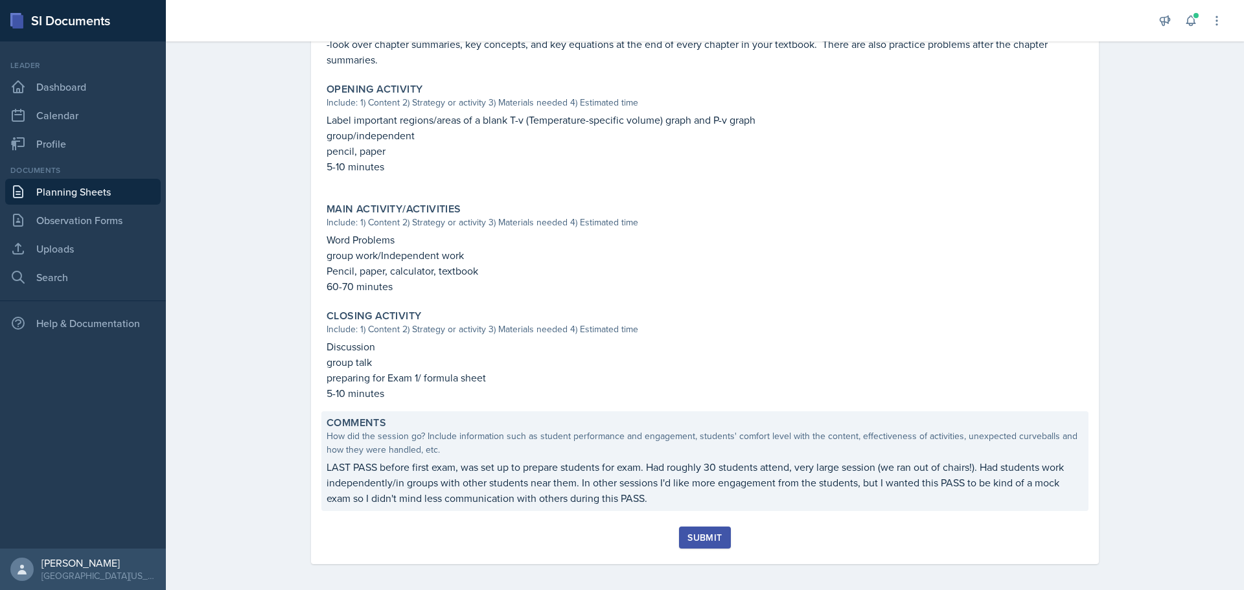
scroll to position [394, 0]
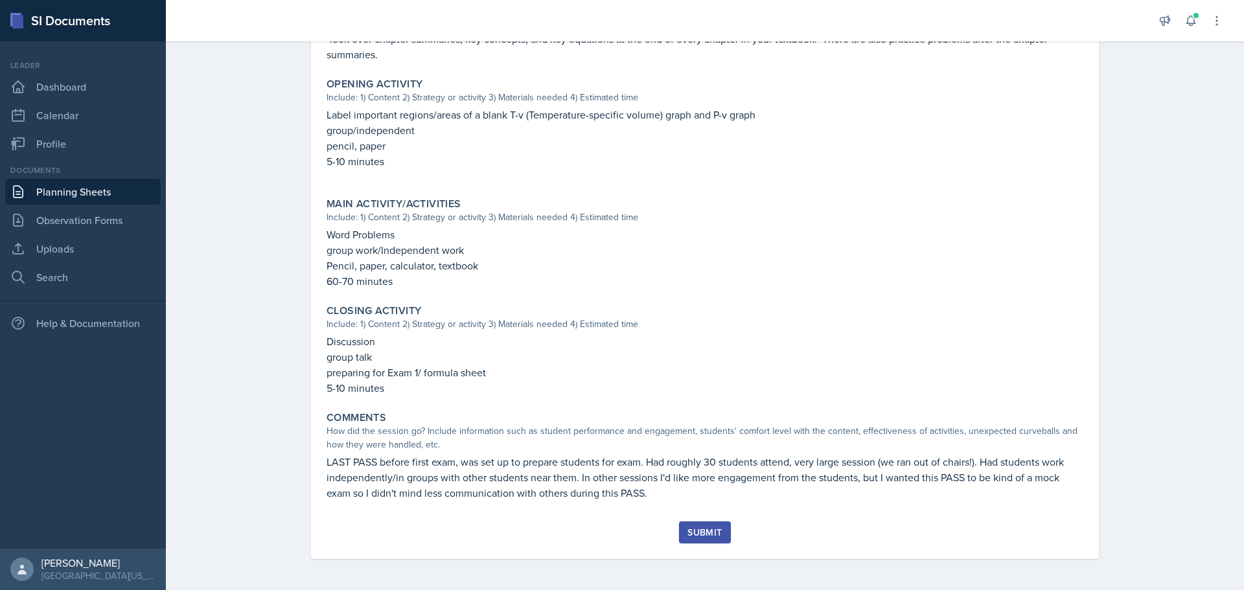
click at [700, 525] on button "Submit" at bounding box center [704, 533] width 51 height 22
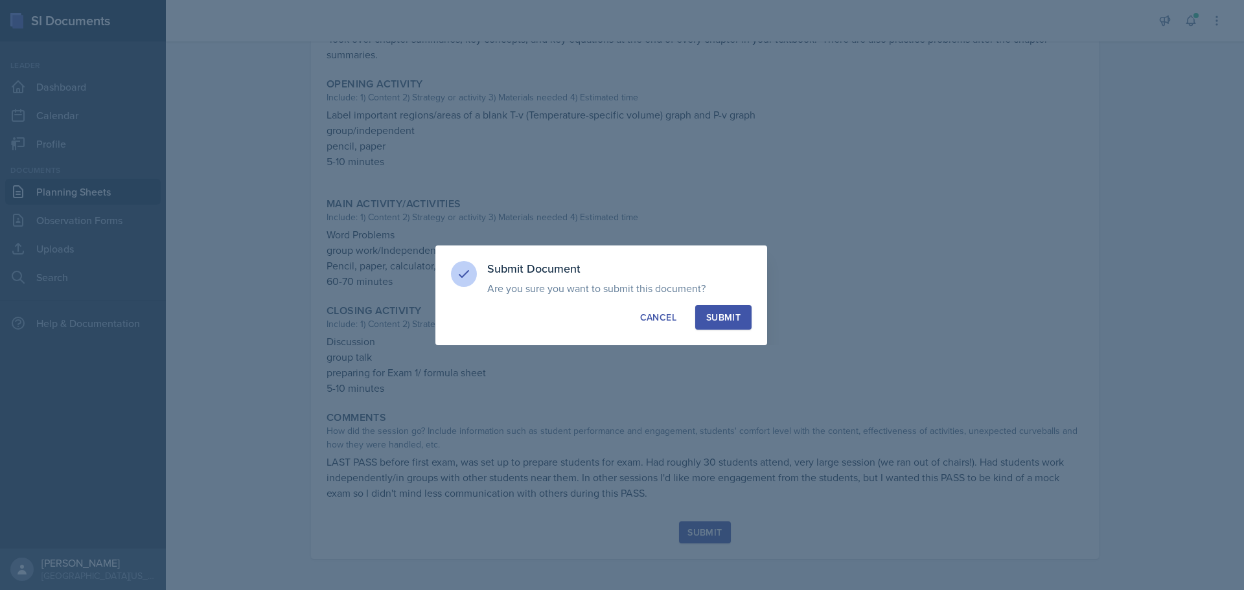
click at [723, 316] on div "Submit" at bounding box center [723, 317] width 34 height 13
radio input "true"
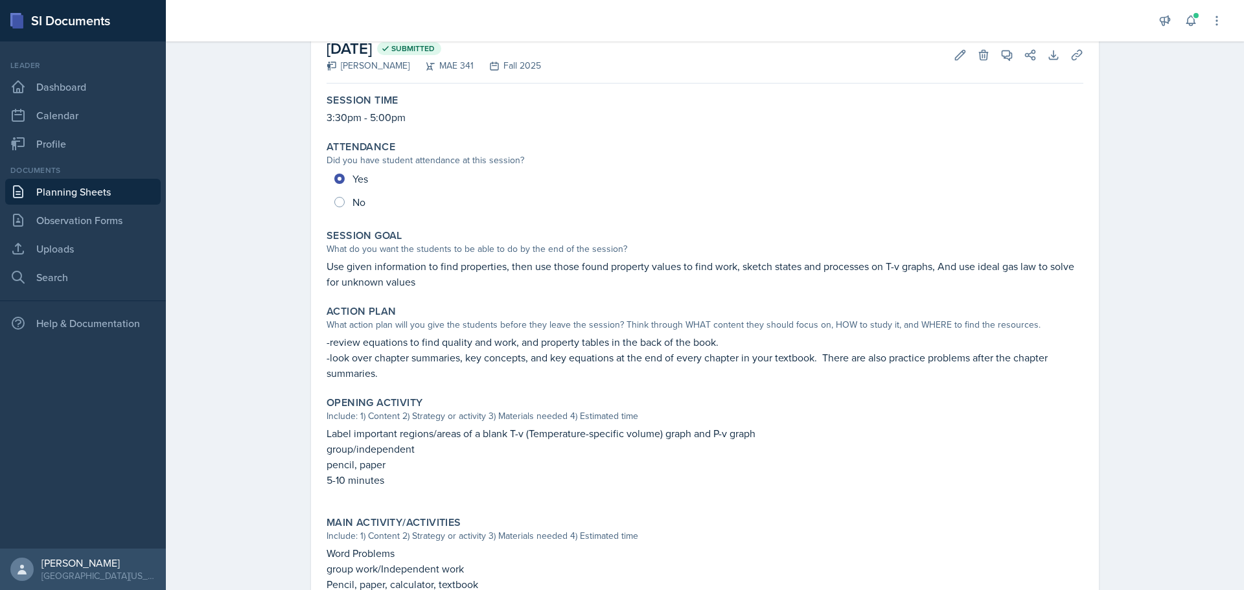
scroll to position [0, 0]
